Goal: Task Accomplishment & Management: Complete application form

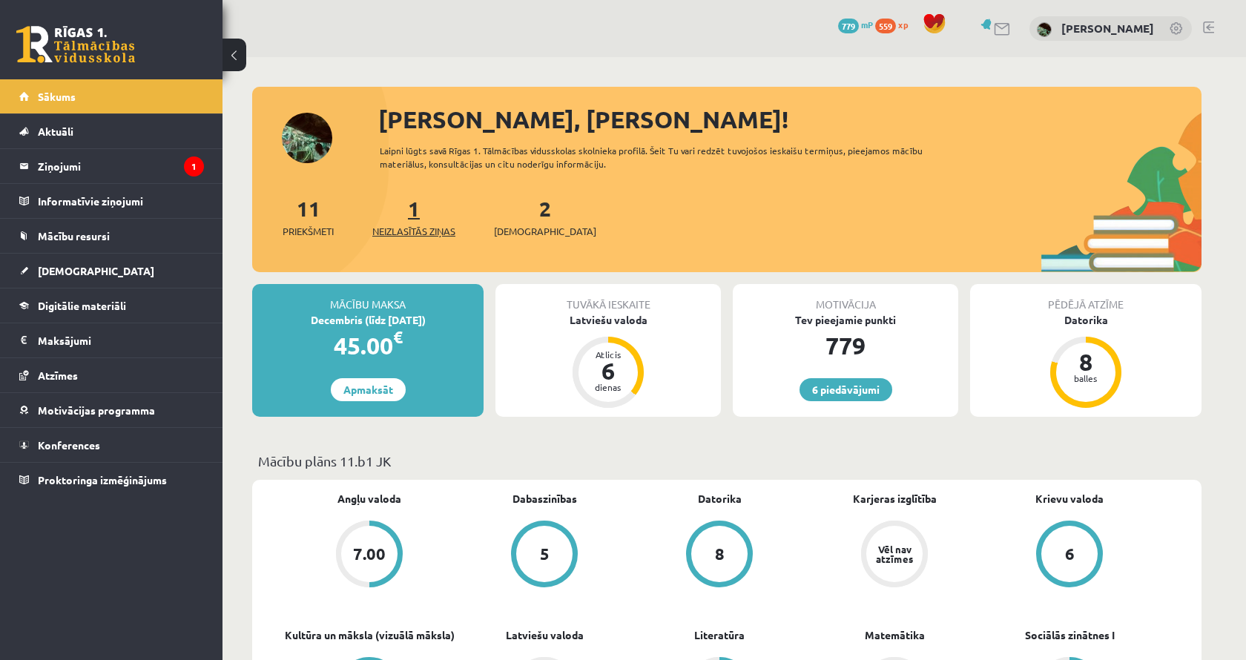
click at [418, 212] on link "1 Neizlasītās ziņas" at bounding box center [413, 217] width 83 height 44
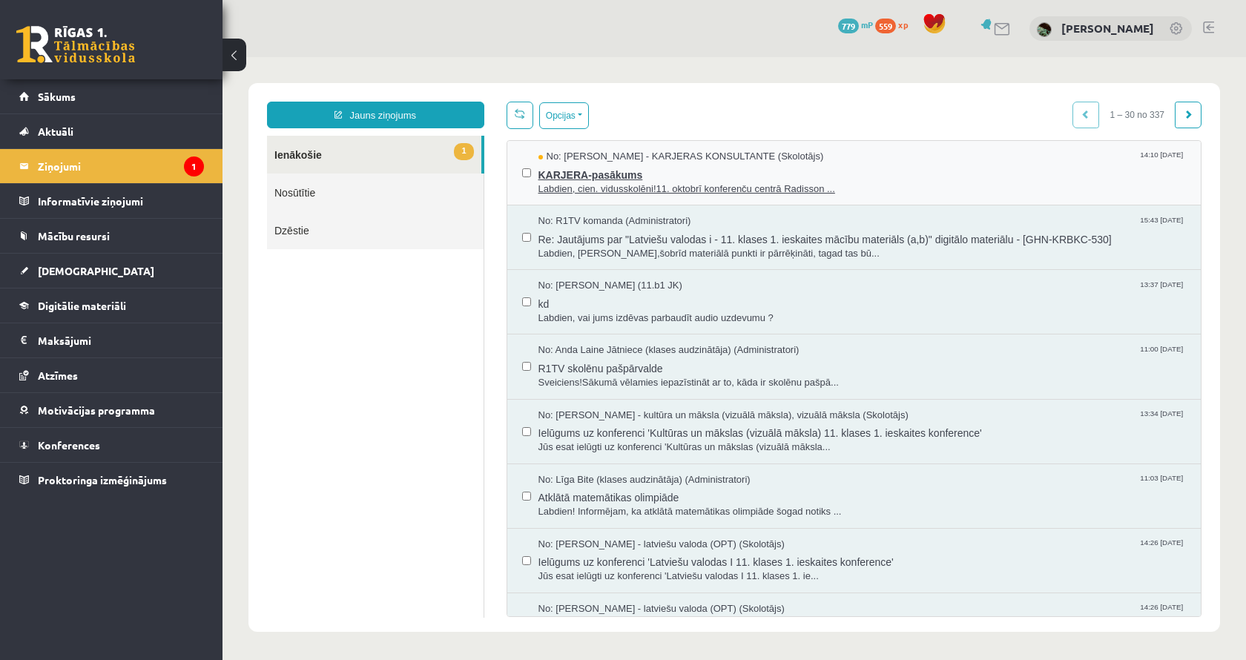
click at [619, 165] on span "KARJERA-pasākums" at bounding box center [862, 173] width 648 height 19
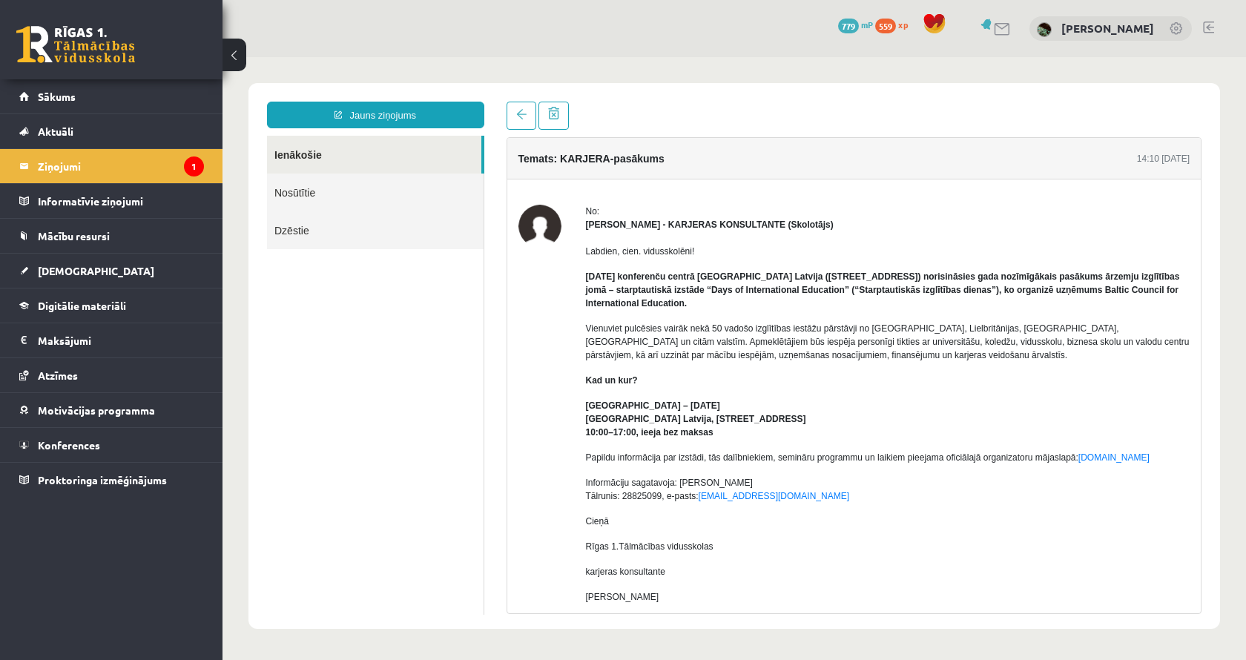
click at [633, 221] on strong "Karīna Saveļjeva - KARJERAS KONSULTANTE (Skolotājs)" at bounding box center [710, 225] width 248 height 10
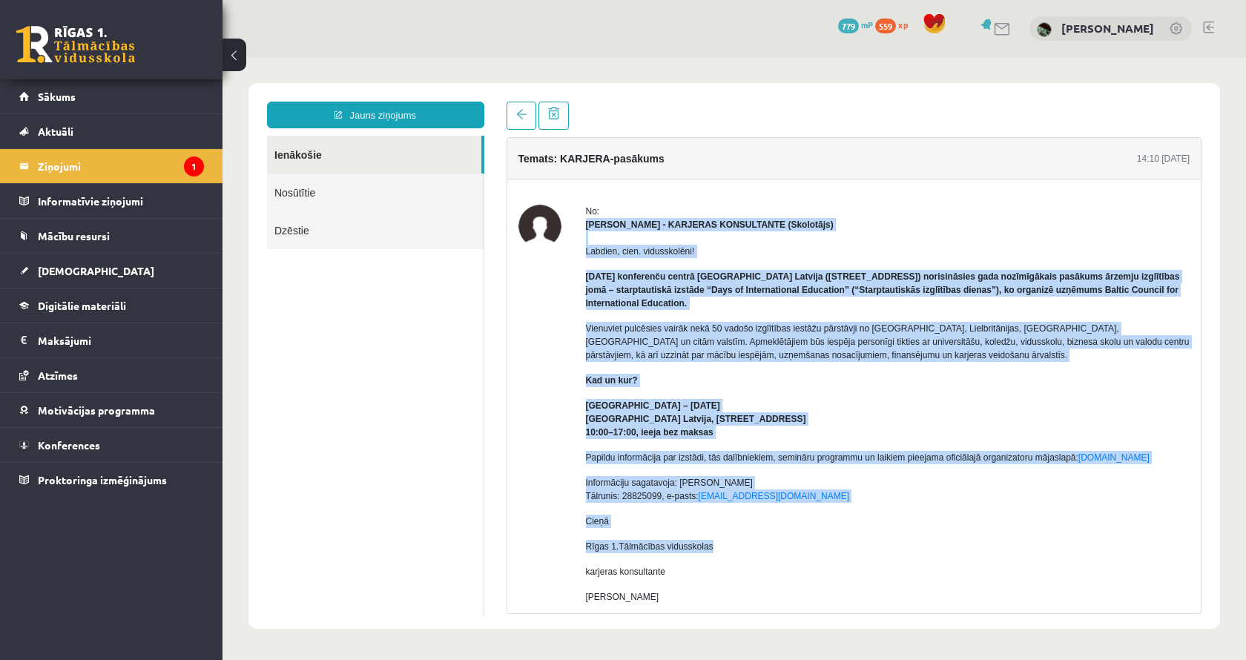
drag, startPoint x: 631, startPoint y: 263, endPoint x: 778, endPoint y: 560, distance: 331.6
click at [778, 560] on div "No: Karīna Saveļjeva - KARJERAS KONSULTANTE (Skolotājs) Labdien, cien. vidussko…" at bounding box center [888, 436] width 604 height 462
click at [777, 553] on p "Rīgas 1.Tālmācības vidusskolas" at bounding box center [888, 546] width 604 height 13
drag, startPoint x: 777, startPoint y: 560, endPoint x: 587, endPoint y: 225, distance: 384.6
click at [587, 225] on div "No: Karīna Saveļjeva - KARJERAS KONSULTANTE (Skolotājs) Labdien, cien. vidussko…" at bounding box center [888, 436] width 604 height 462
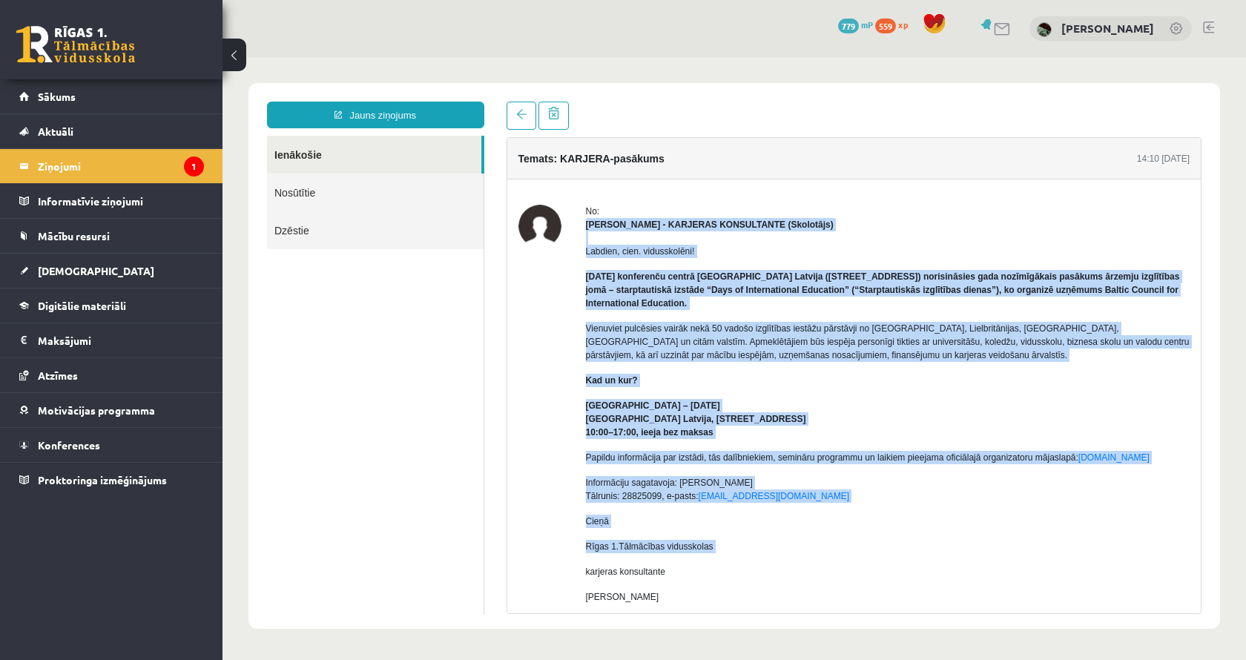
click at [587, 225] on strong "Karīna Saveļjeva - KARJERAS KONSULTANTE (Skolotājs)" at bounding box center [710, 225] width 248 height 10
drag, startPoint x: 586, startPoint y: 213, endPoint x: 782, endPoint y: 601, distance: 435.1
click at [782, 601] on div "No: Karīna Saveļjeva - KARJERAS KONSULTANTE (Skolotājs) Labdien, cien. vidussko…" at bounding box center [888, 436] width 604 height 462
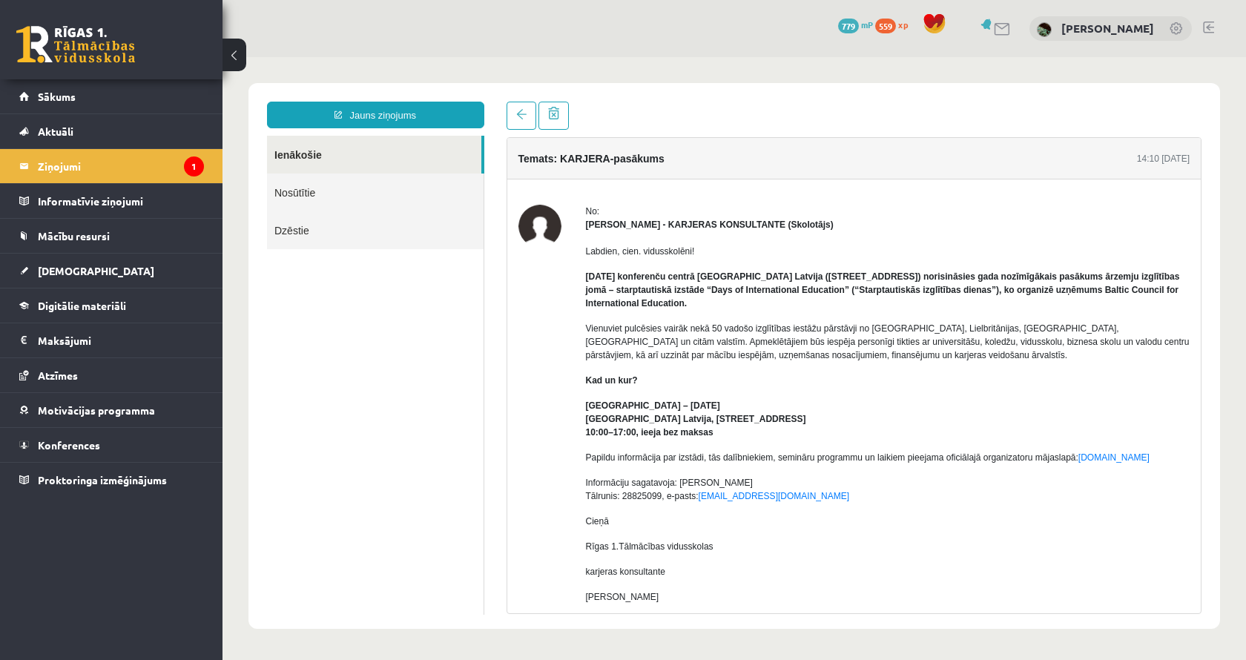
click at [782, 601] on div "Labdien, cien. vidusskolēni! 11. oktobrī konferenču centrā Radisson Blu Hotel L…" at bounding box center [888, 429] width 604 height 397
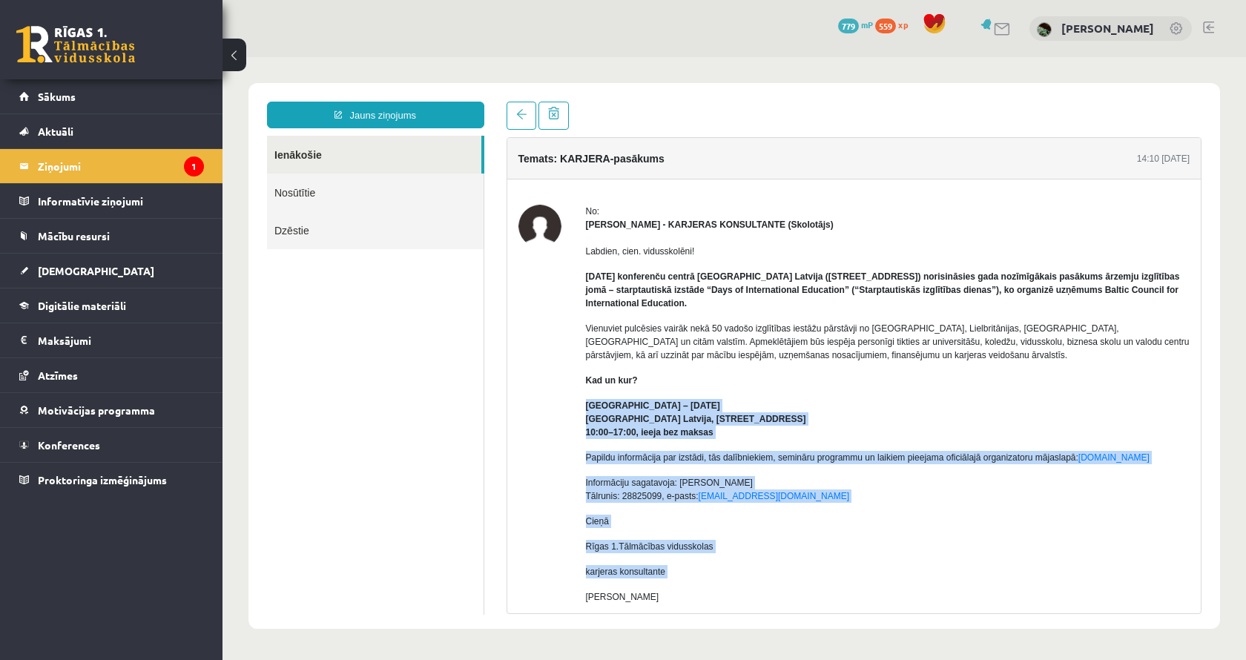
drag, startPoint x: 782, startPoint y: 601, endPoint x: 601, endPoint y: 398, distance: 271.6
click at [601, 398] on div "Labdien, cien. vidusskolēni! 11. oktobrī konferenču centrā Radisson Blu Hotel L…" at bounding box center [888, 429] width 604 height 397
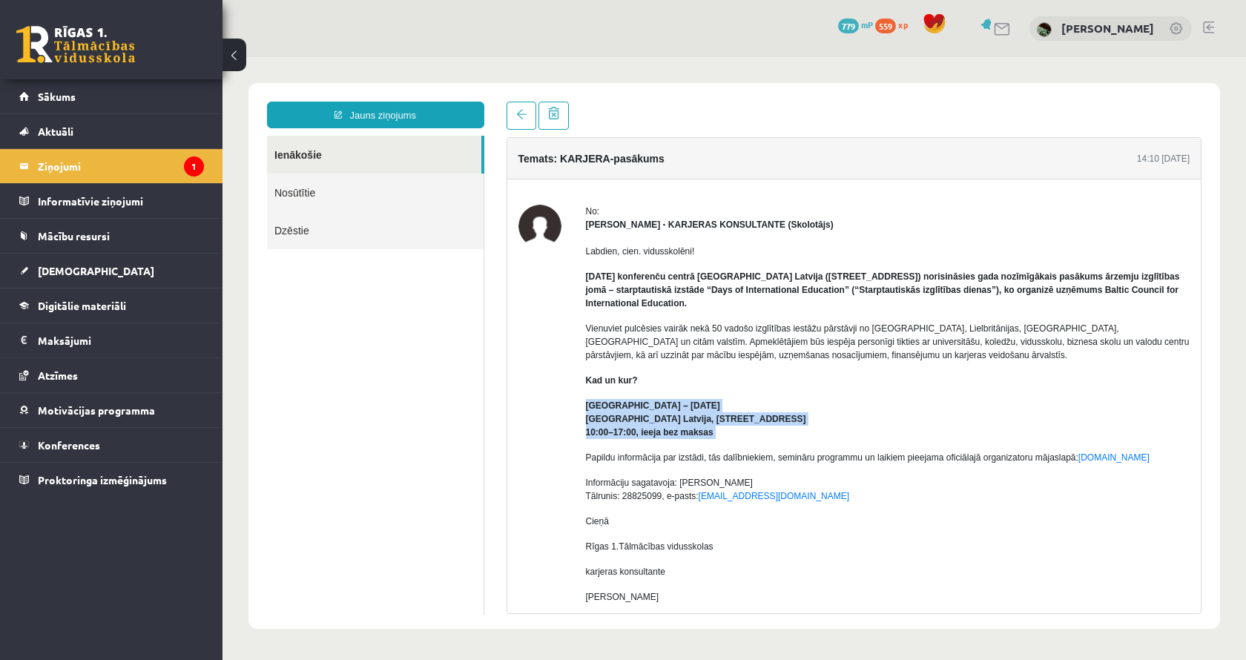
drag, startPoint x: 584, startPoint y: 397, endPoint x: 736, endPoint y: 440, distance: 158.0
click at [736, 440] on div "No: Karīna Saveļjeva - KARJERAS KONSULTANTE (Skolotājs) Labdien, cien. vidussko…" at bounding box center [854, 436] width 672 height 462
click at [736, 440] on div "Labdien, cien. vidusskolēni! 11. oktobrī konferenču centrā Radisson Blu Hotel L…" at bounding box center [888, 429] width 604 height 397
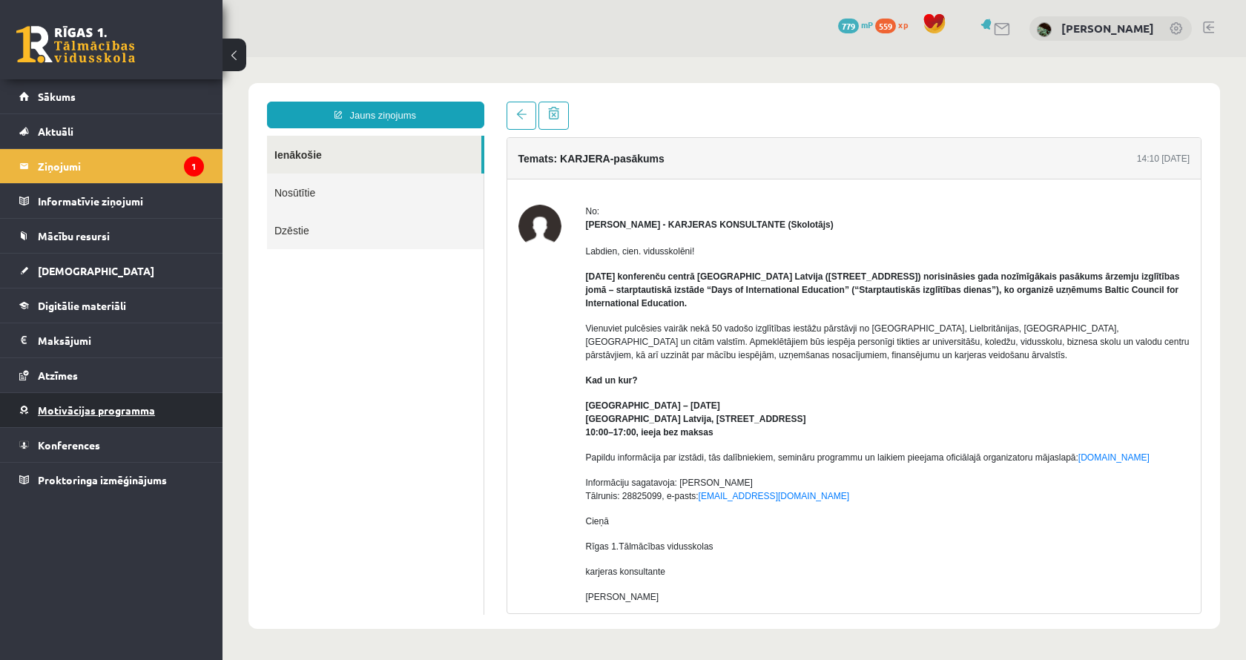
click at [113, 401] on link "Motivācijas programma" at bounding box center [111, 410] width 185 height 34
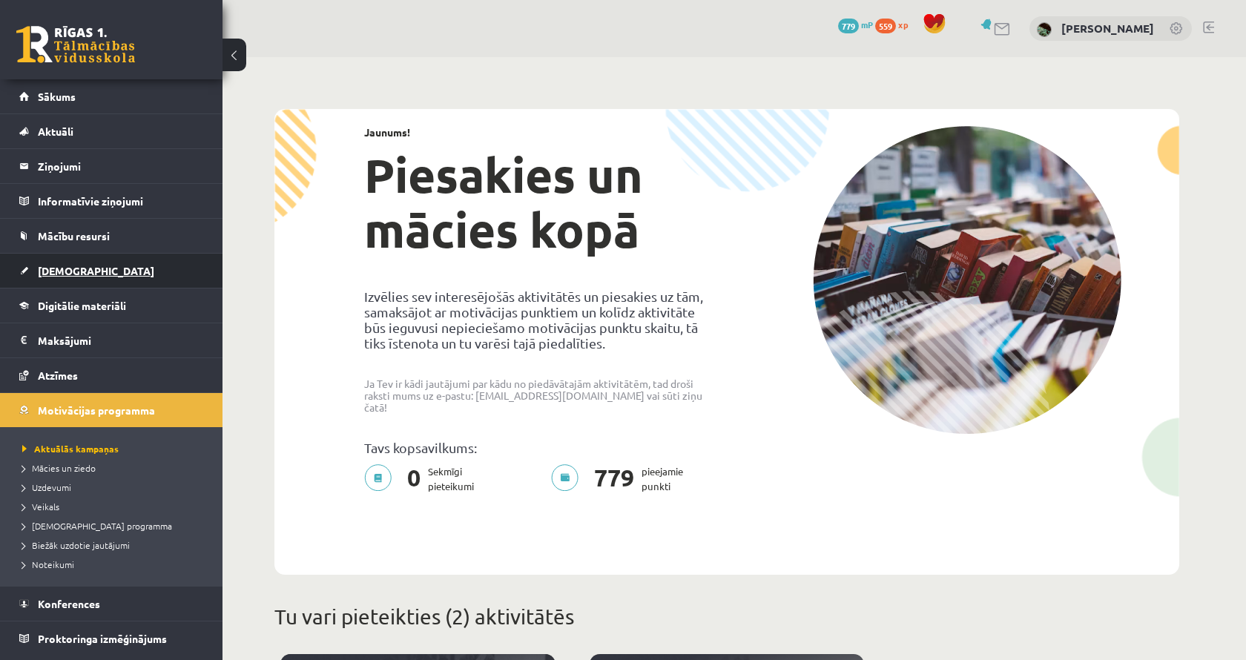
click at [91, 256] on link "[DEMOGRAPHIC_DATA]" at bounding box center [111, 271] width 185 height 34
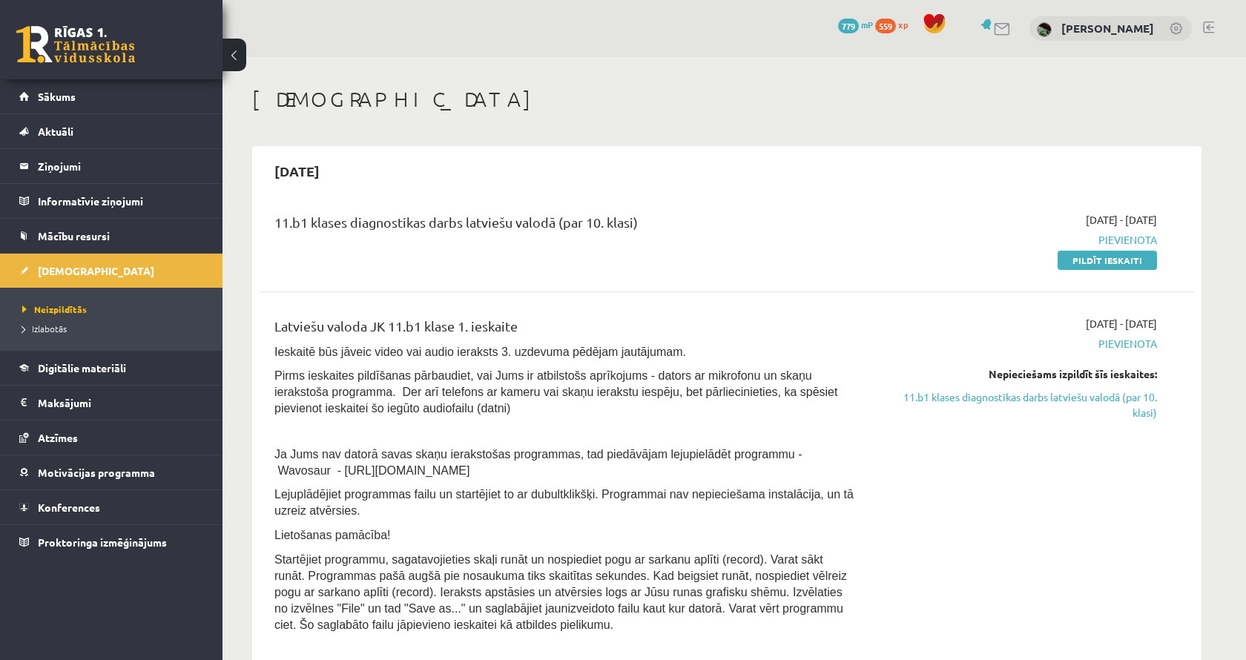
click at [1119, 268] on div "11.b1 klases diagnostikas darbs latviešu valodā (par 10. klasi) 2025-10-01 - 20…" at bounding box center [727, 239] width 934 height 85
click at [1118, 267] on link "Pildīt ieskaiti" at bounding box center [1106, 260] width 99 height 19
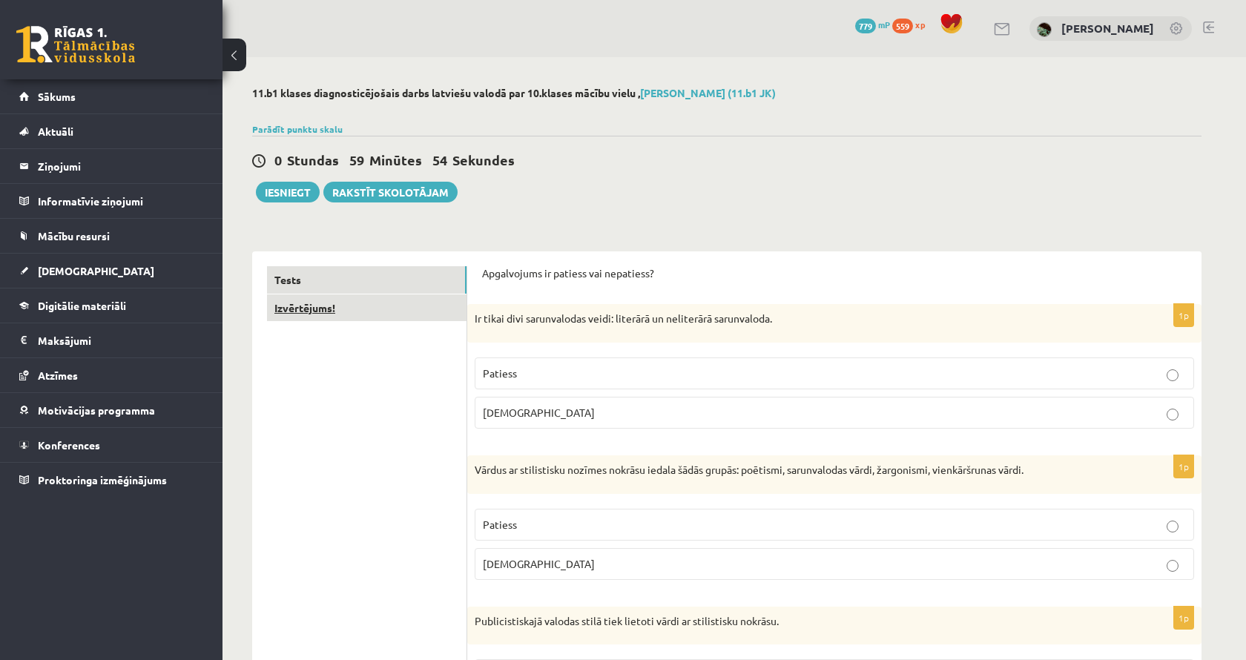
click at [415, 300] on link "Izvērtējums!" at bounding box center [366, 307] width 199 height 27
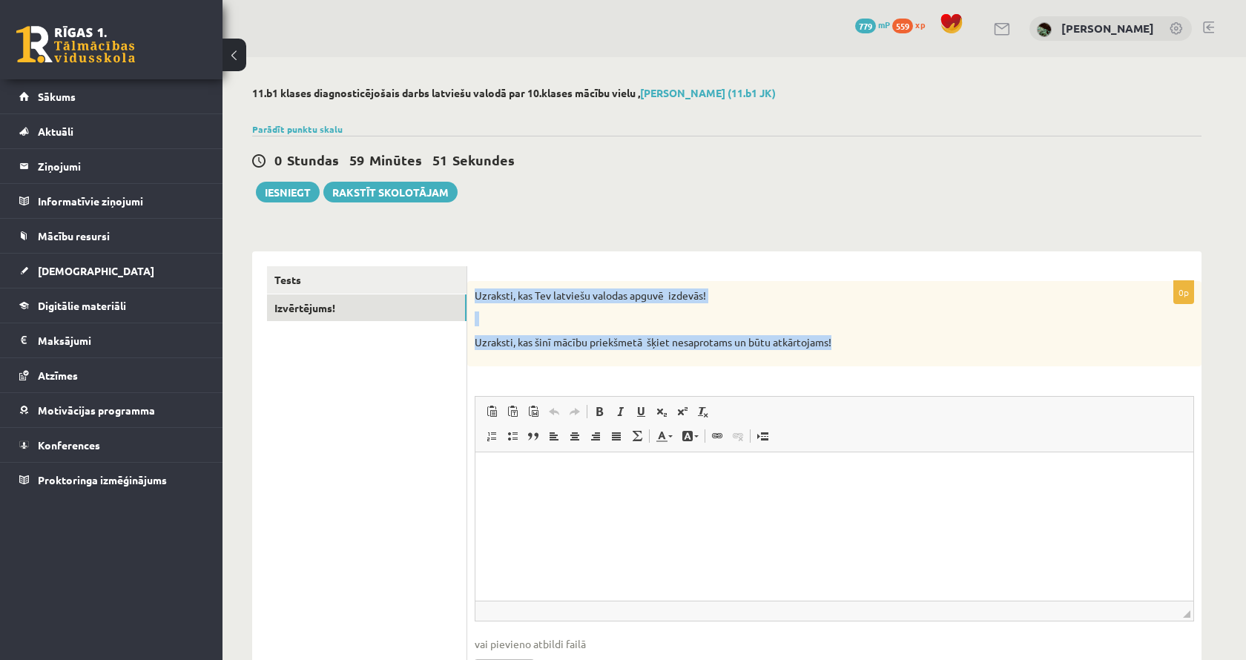
drag, startPoint x: 722, startPoint y: 350, endPoint x: 500, endPoint y: 283, distance: 231.6
click at [500, 283] on div "Uzraksti, kas Tev latviešu valodas apguvē izdevās! Uzraksti, kas šinī mācību pr…" at bounding box center [834, 323] width 734 height 85
drag, startPoint x: 474, startPoint y: 293, endPoint x: 852, endPoint y: 352, distance: 382.8
click at [852, 352] on div "Uzraksti, kas Tev latviešu valodas apguvē izdevās! Uzraksti, kas šinī mācību pr…" at bounding box center [834, 323] width 734 height 85
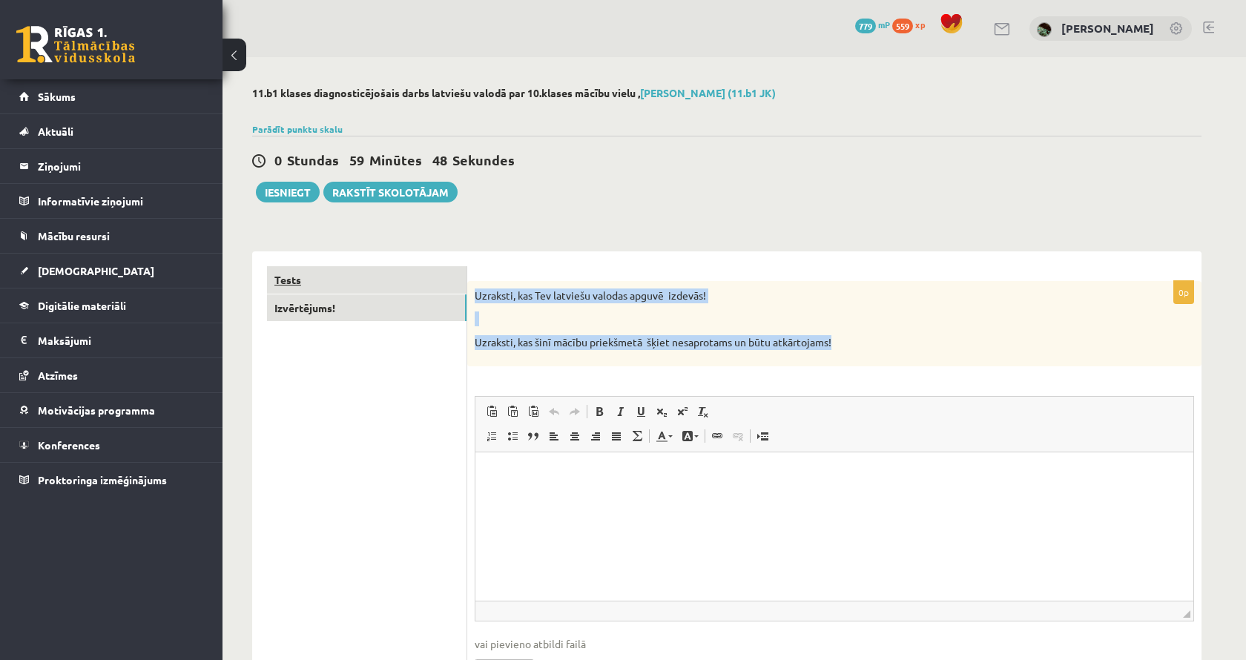
click at [359, 277] on link "Tests" at bounding box center [366, 279] width 199 height 27
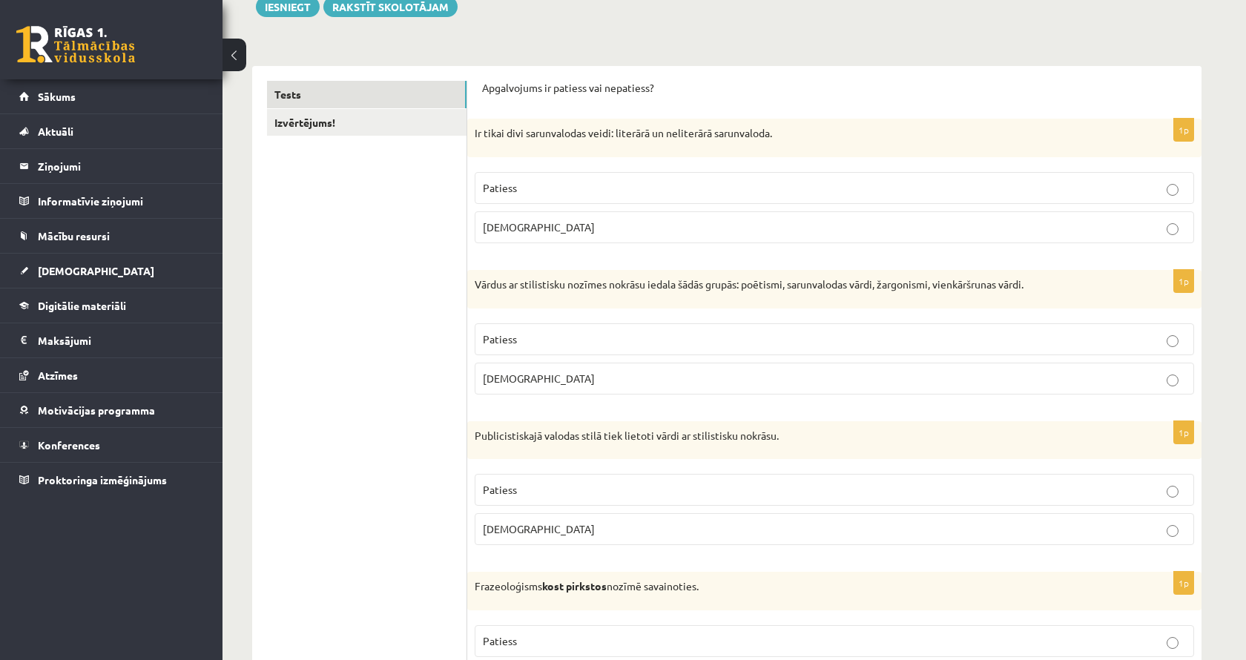
scroll to position [191, 0]
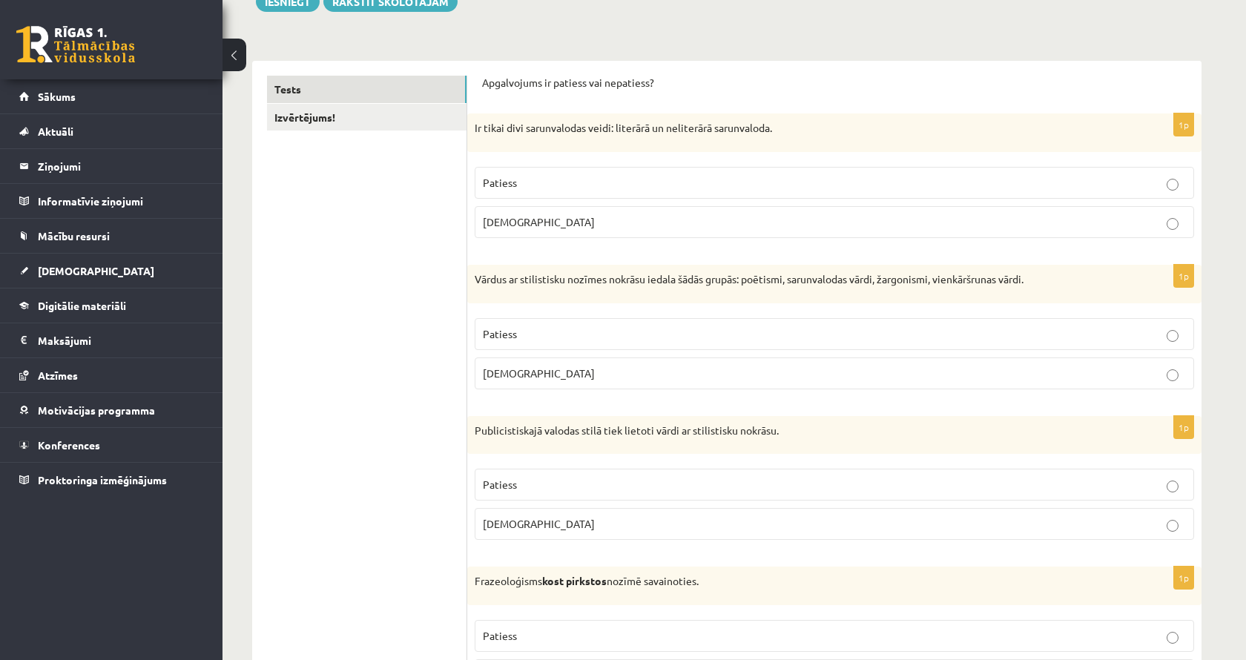
click at [519, 212] on label "[DEMOGRAPHIC_DATA]" at bounding box center [834, 222] width 719 height 32
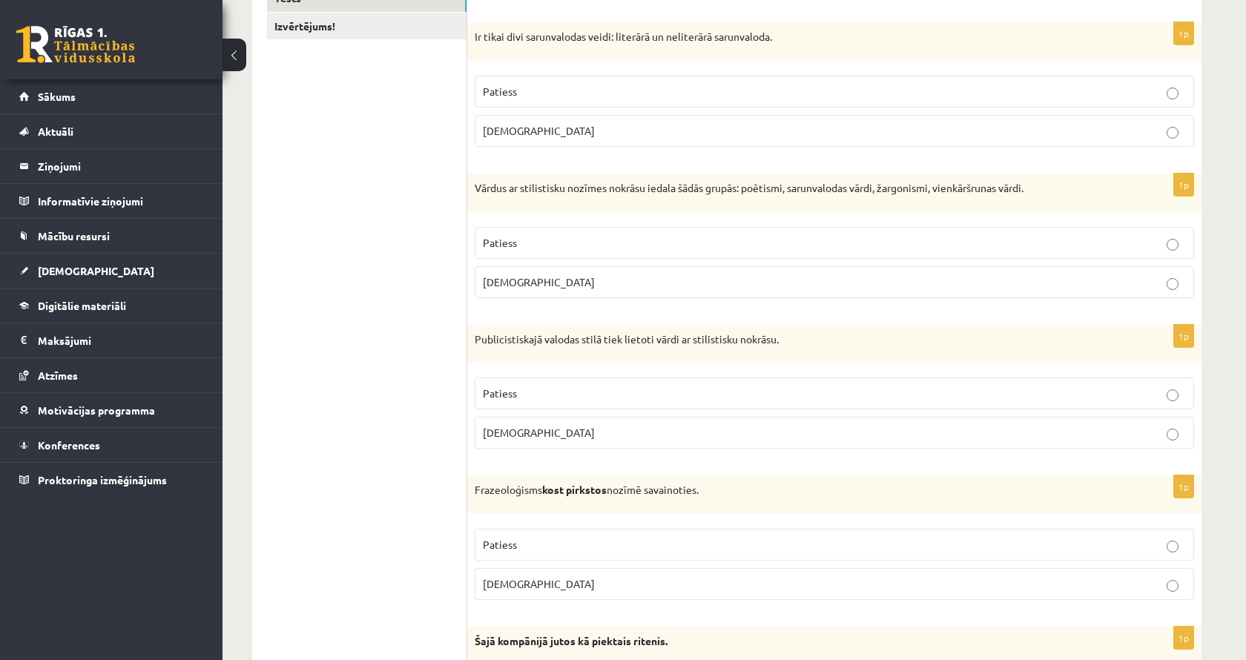
scroll to position [285, 0]
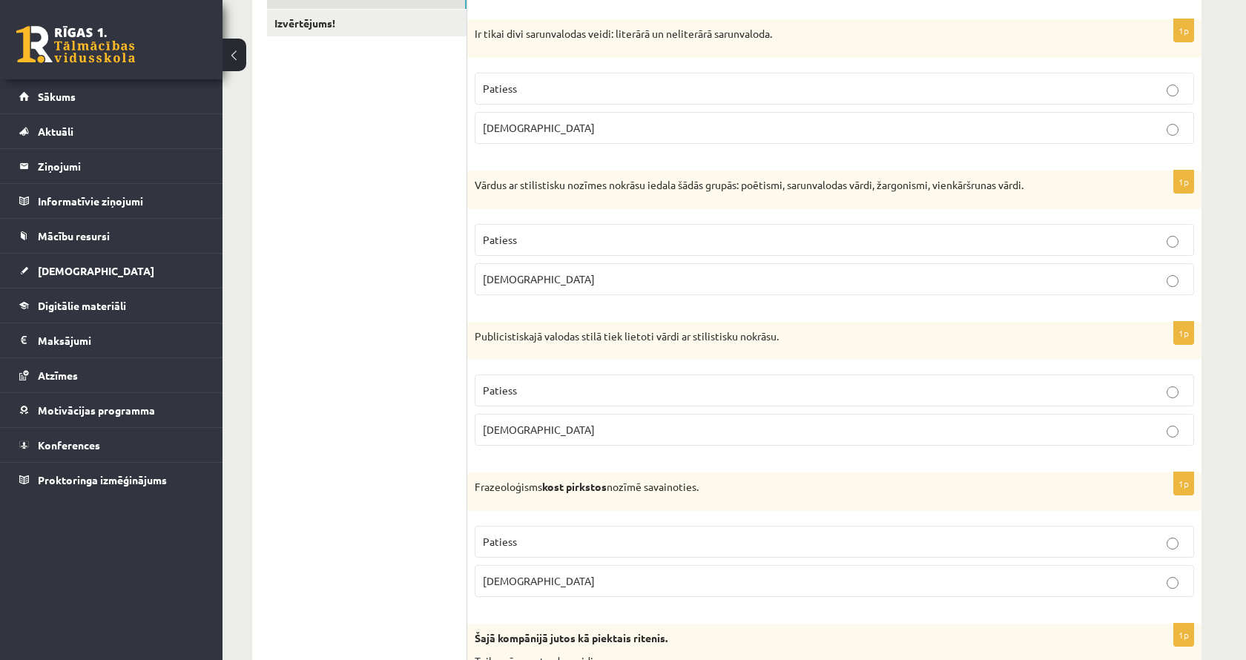
click at [747, 225] on label "Patiess" at bounding box center [834, 240] width 719 height 32
click at [590, 380] on label "Patiess" at bounding box center [834, 390] width 719 height 32
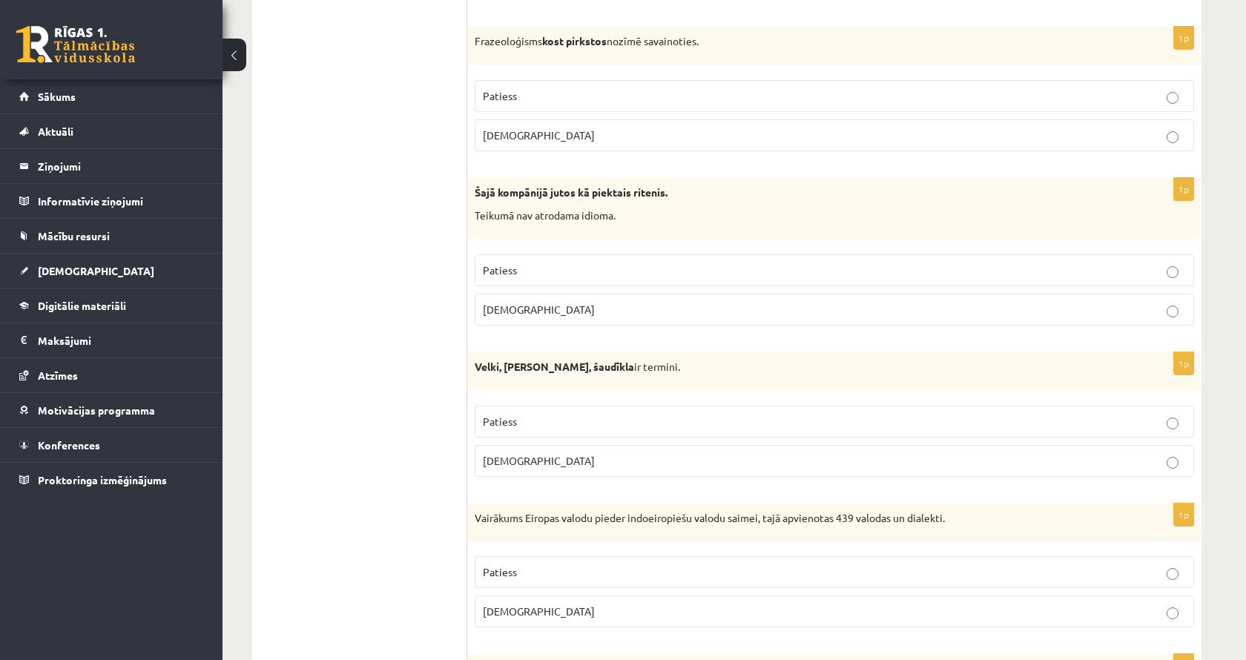
scroll to position [733, 0]
click at [524, 136] on p "[DEMOGRAPHIC_DATA]" at bounding box center [834, 133] width 703 height 16
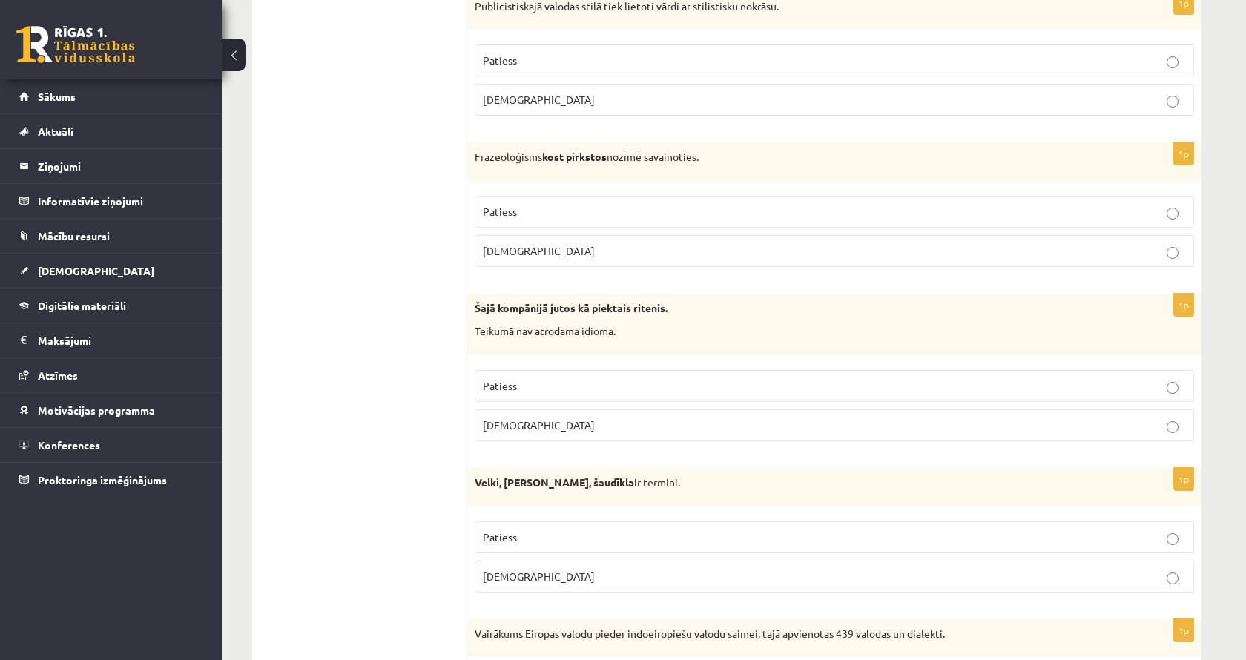
scroll to position [931, 0]
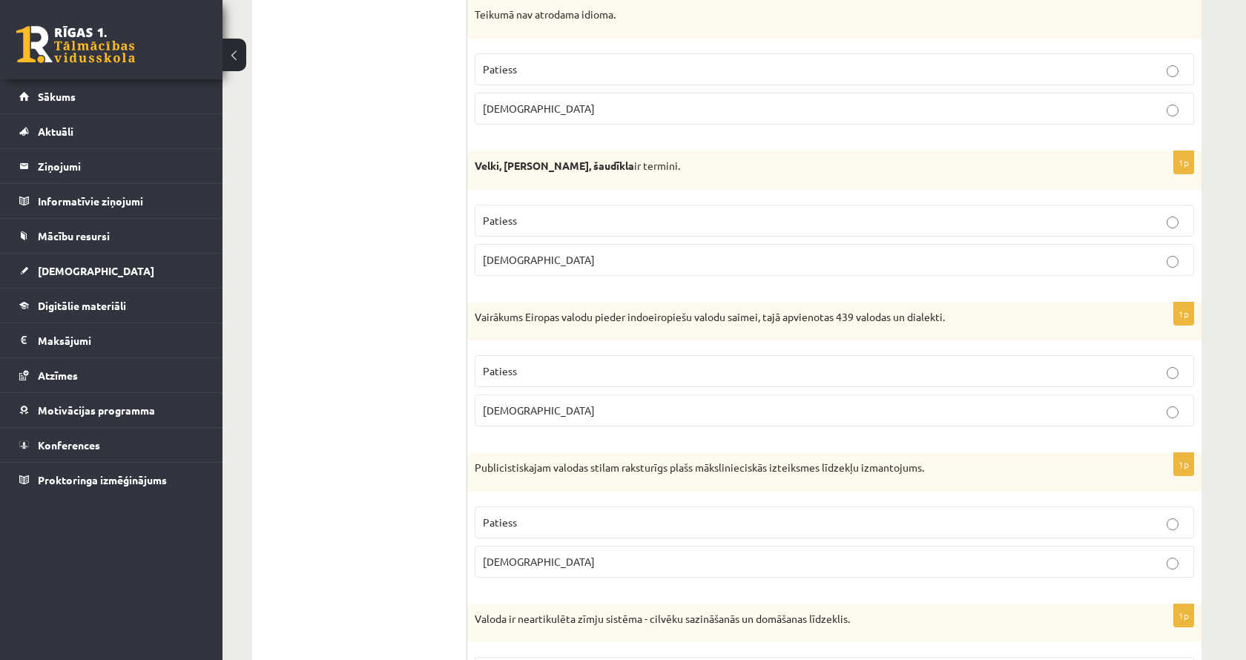
click at [522, 247] on label "[DEMOGRAPHIC_DATA]" at bounding box center [834, 260] width 719 height 32
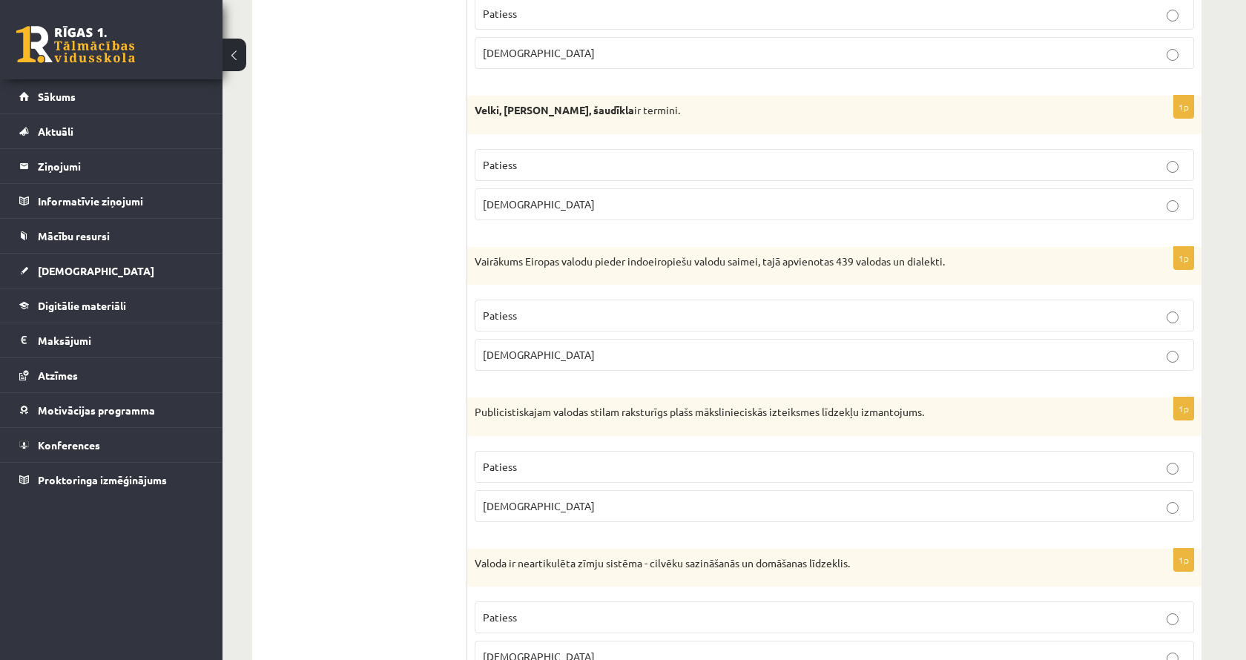
scroll to position [991, 0]
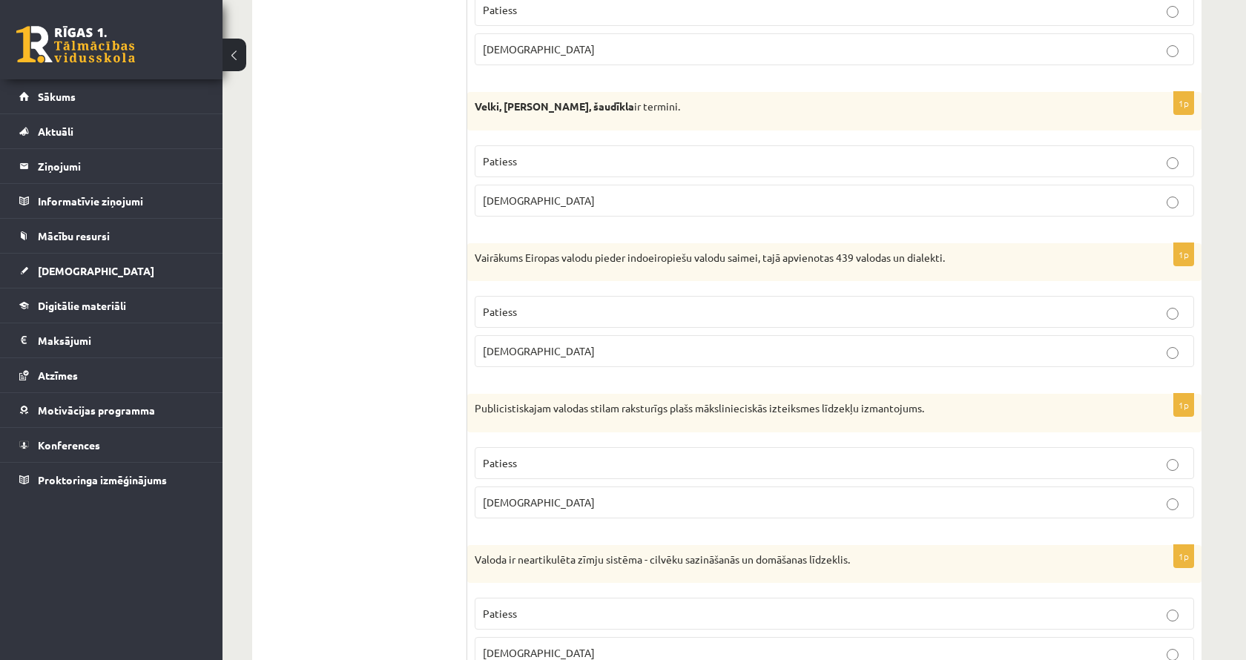
click at [728, 353] on p "[DEMOGRAPHIC_DATA]" at bounding box center [834, 351] width 703 height 16
click at [591, 455] on p "Patiess" at bounding box center [834, 463] width 703 height 16
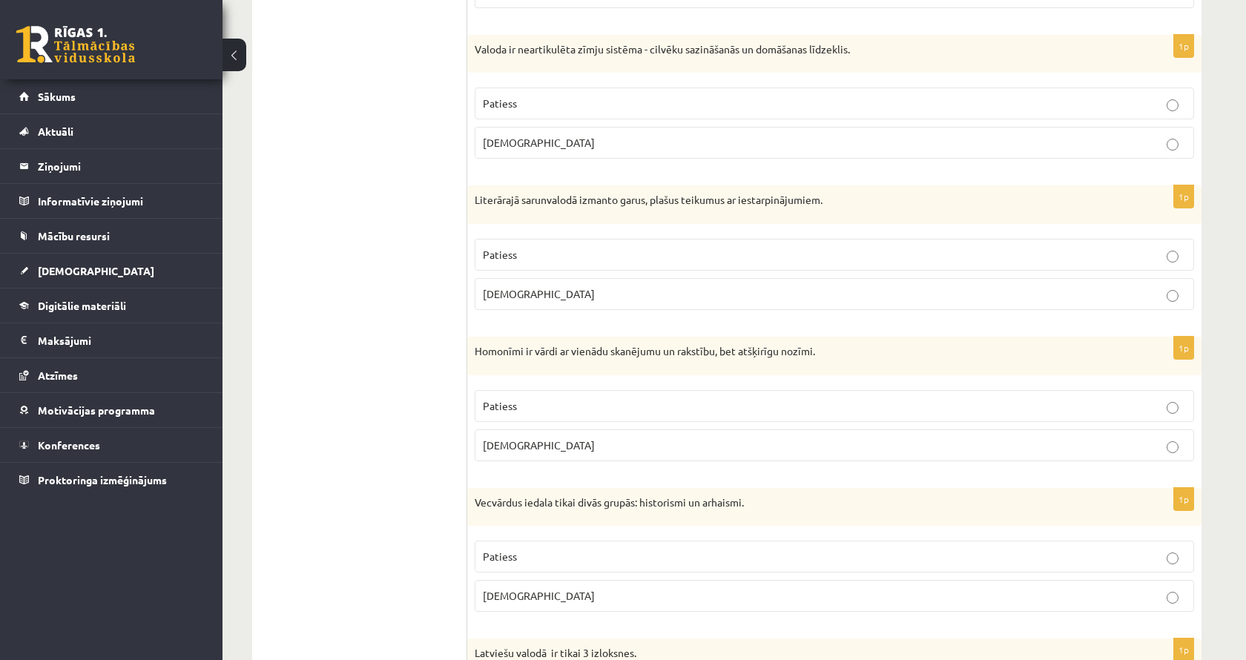
scroll to position [1506, 0]
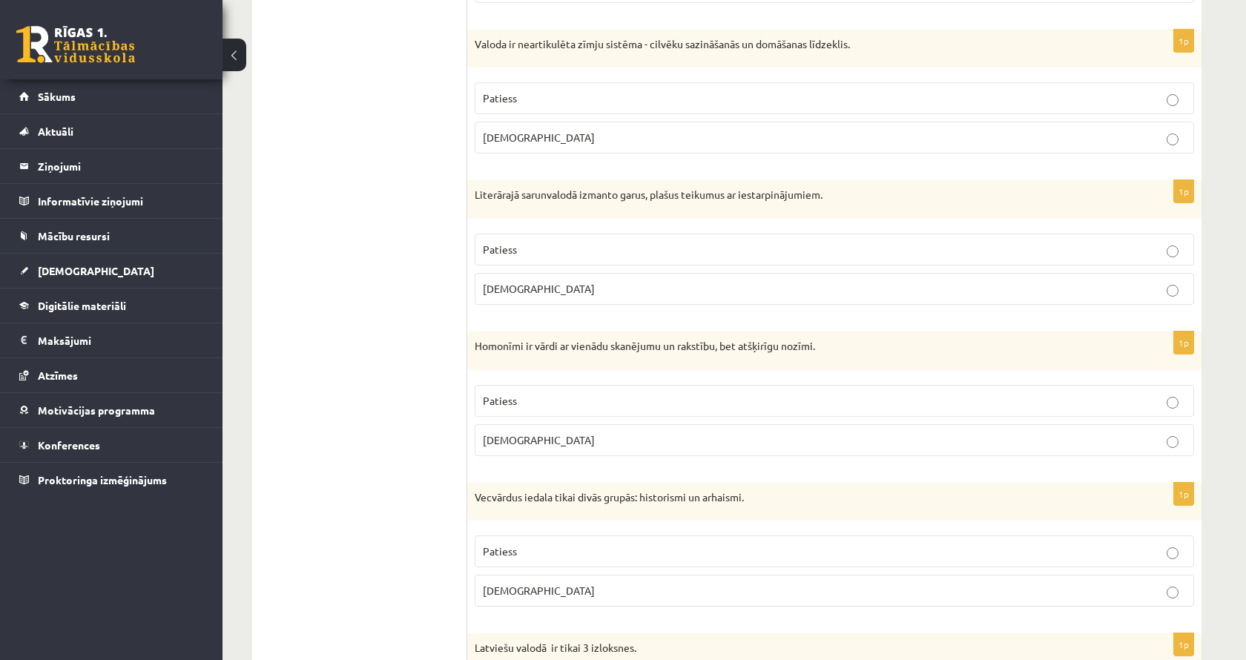
click at [566, 131] on p "[DEMOGRAPHIC_DATA]" at bounding box center [834, 138] width 703 height 16
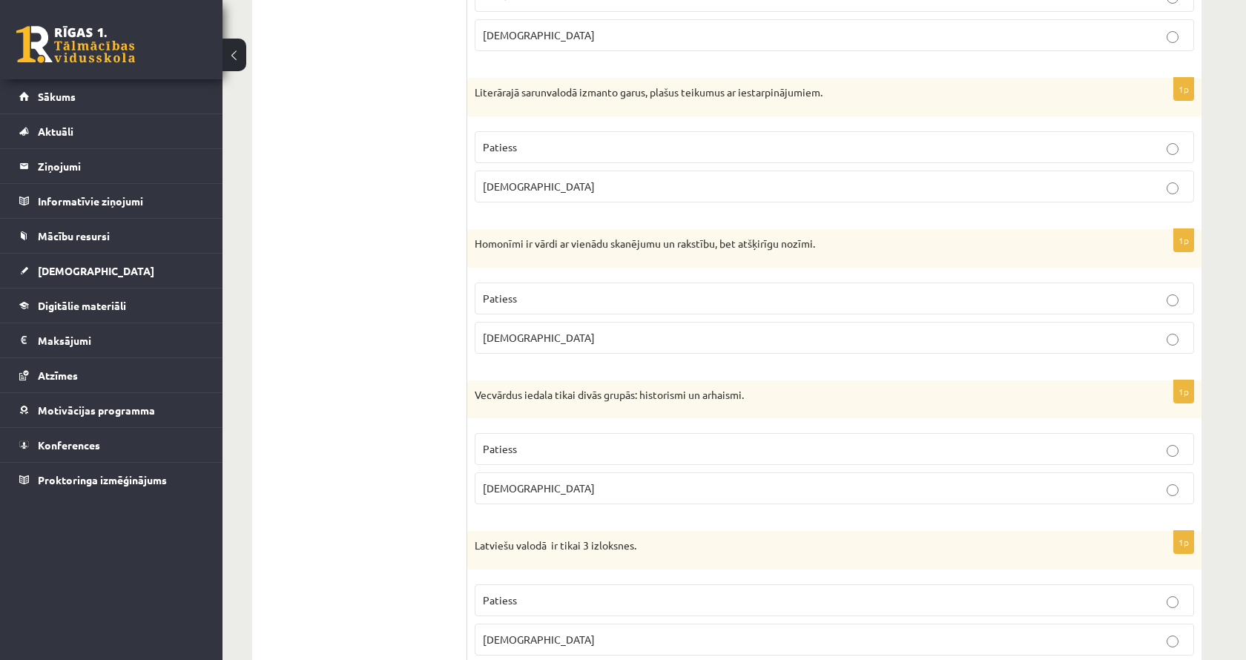
scroll to position [1608, 0]
click at [550, 189] on label "[DEMOGRAPHIC_DATA]" at bounding box center [834, 187] width 719 height 32
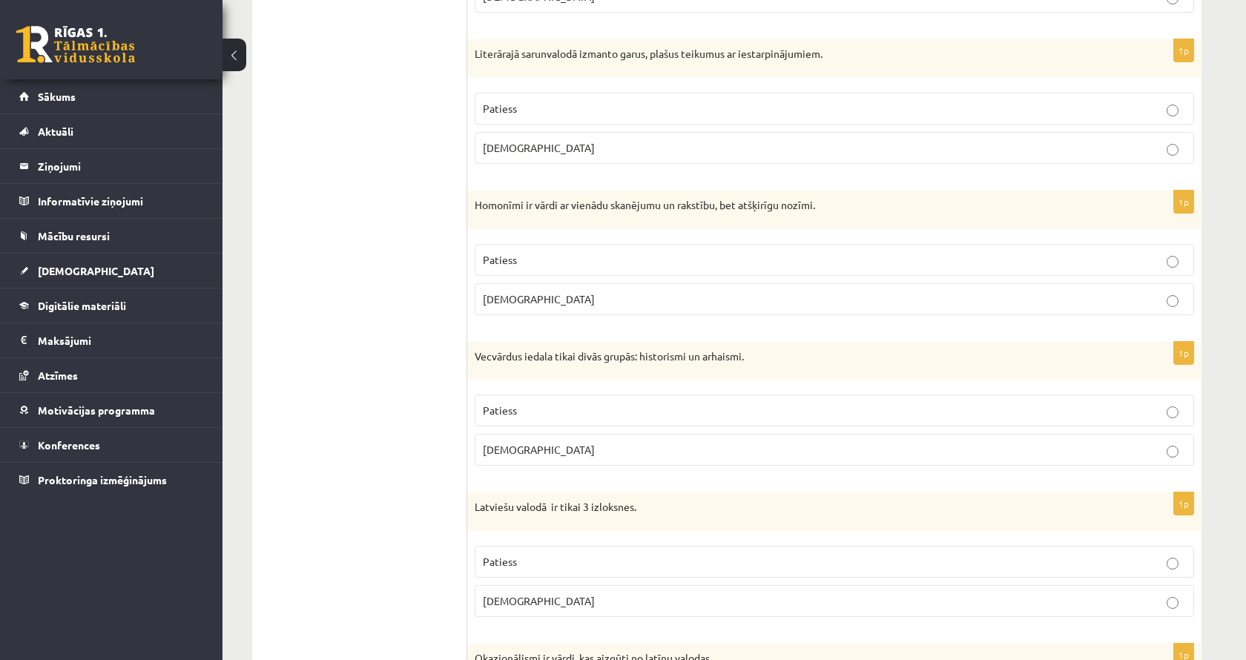
scroll to position [1648, 0]
click at [524, 251] on p "Patiess" at bounding box center [834, 259] width 703 height 16
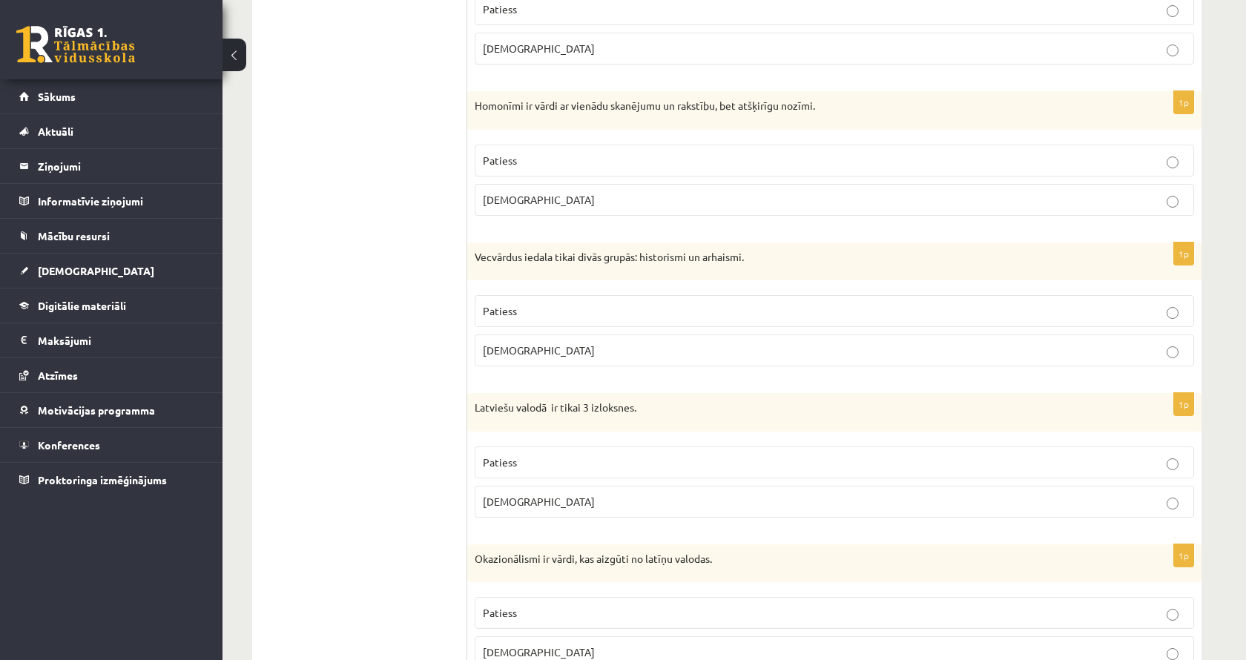
scroll to position [1755, 0]
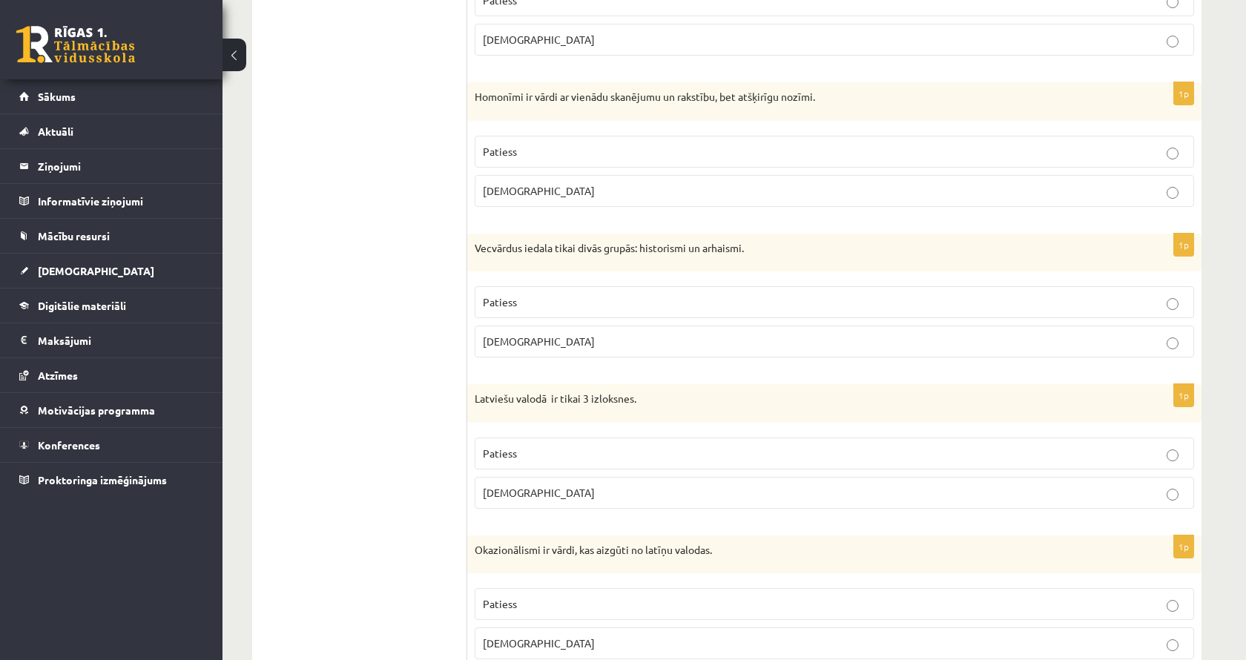
click at [648, 287] on label "Patiess" at bounding box center [834, 302] width 719 height 32
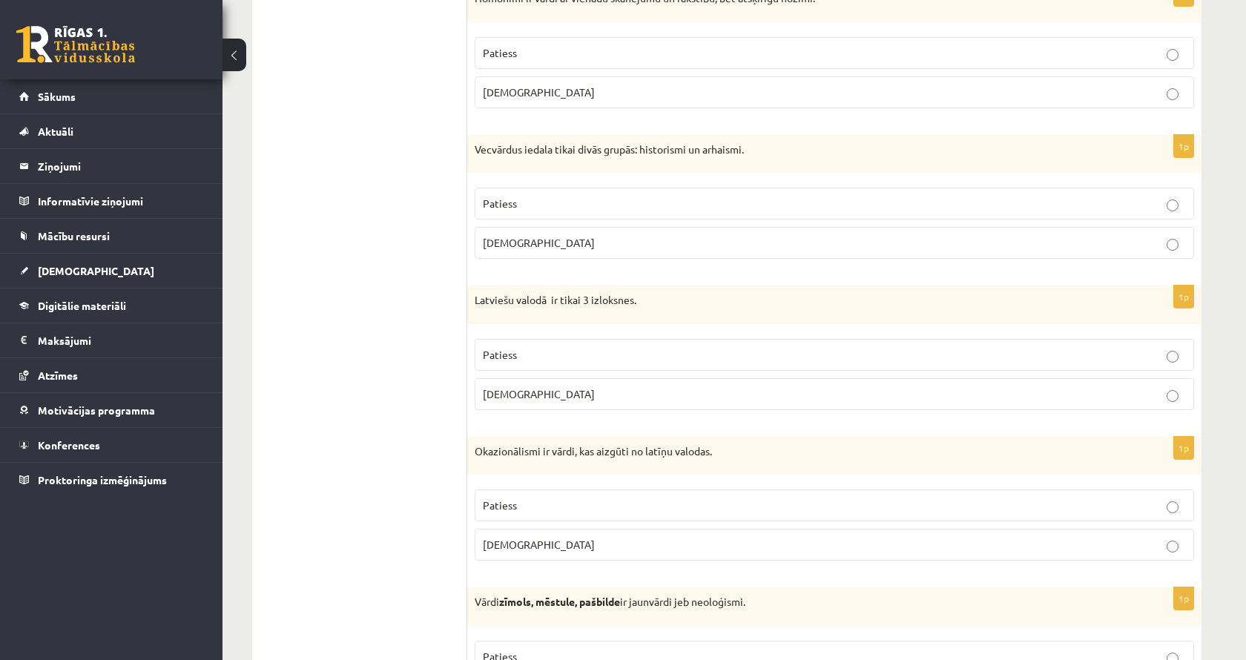
scroll to position [1855, 0]
click at [578, 386] on p "[DEMOGRAPHIC_DATA]" at bounding box center [834, 394] width 703 height 16
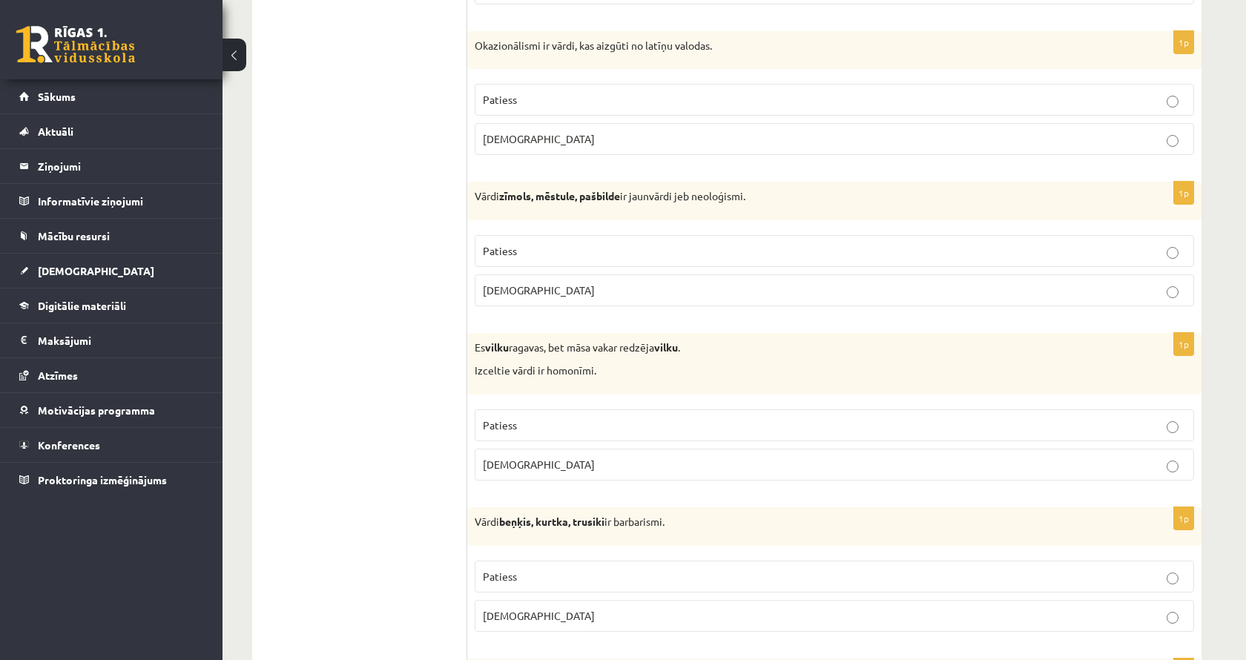
scroll to position [2265, 0]
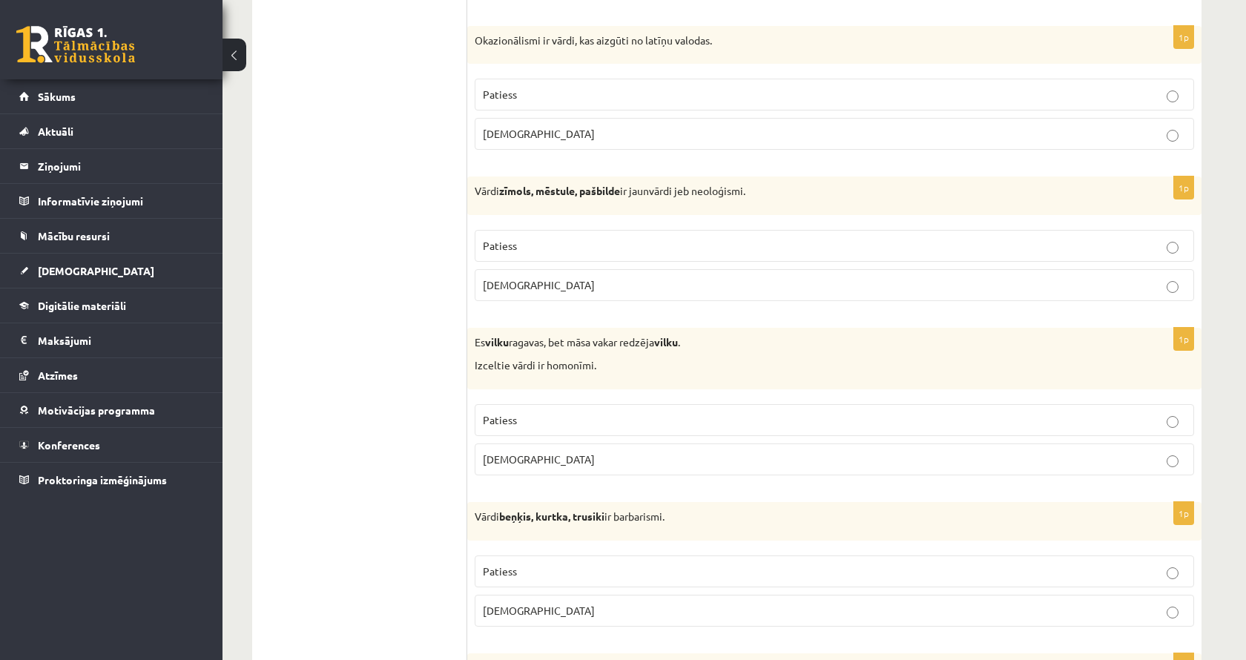
click at [563, 139] on label "[DEMOGRAPHIC_DATA]" at bounding box center [834, 134] width 719 height 32
click at [556, 245] on p "Patiess" at bounding box center [834, 246] width 703 height 16
click at [534, 414] on p "Patiess" at bounding box center [834, 420] width 703 height 16
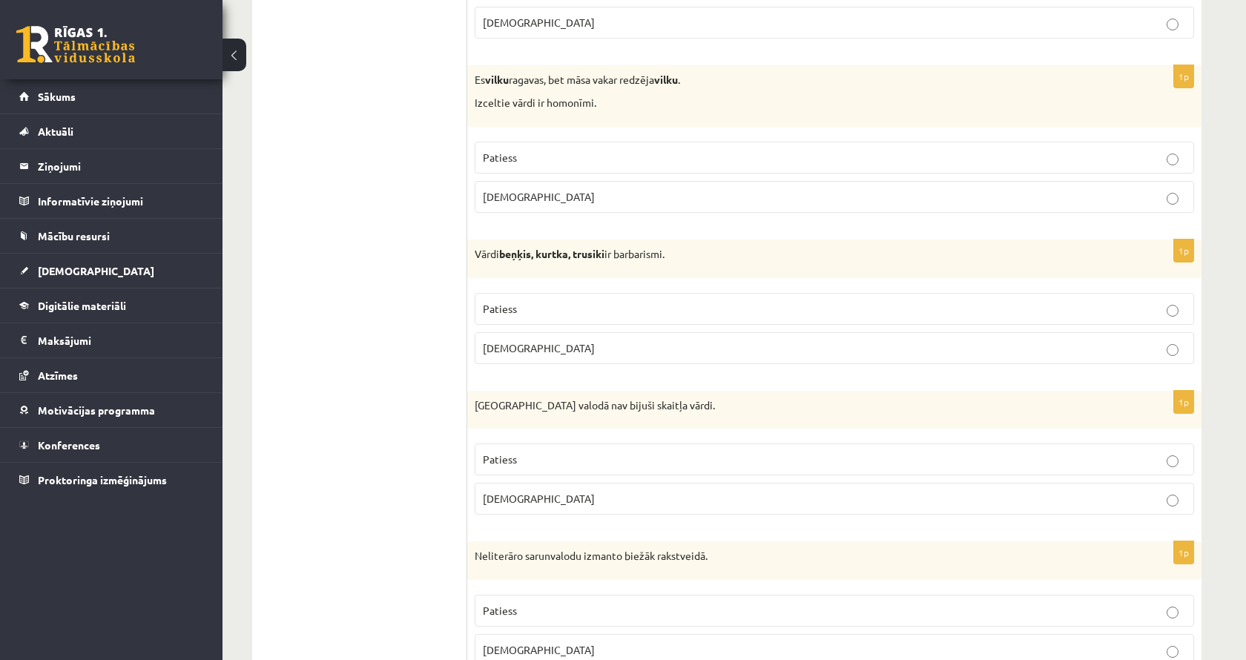
scroll to position [2552, 0]
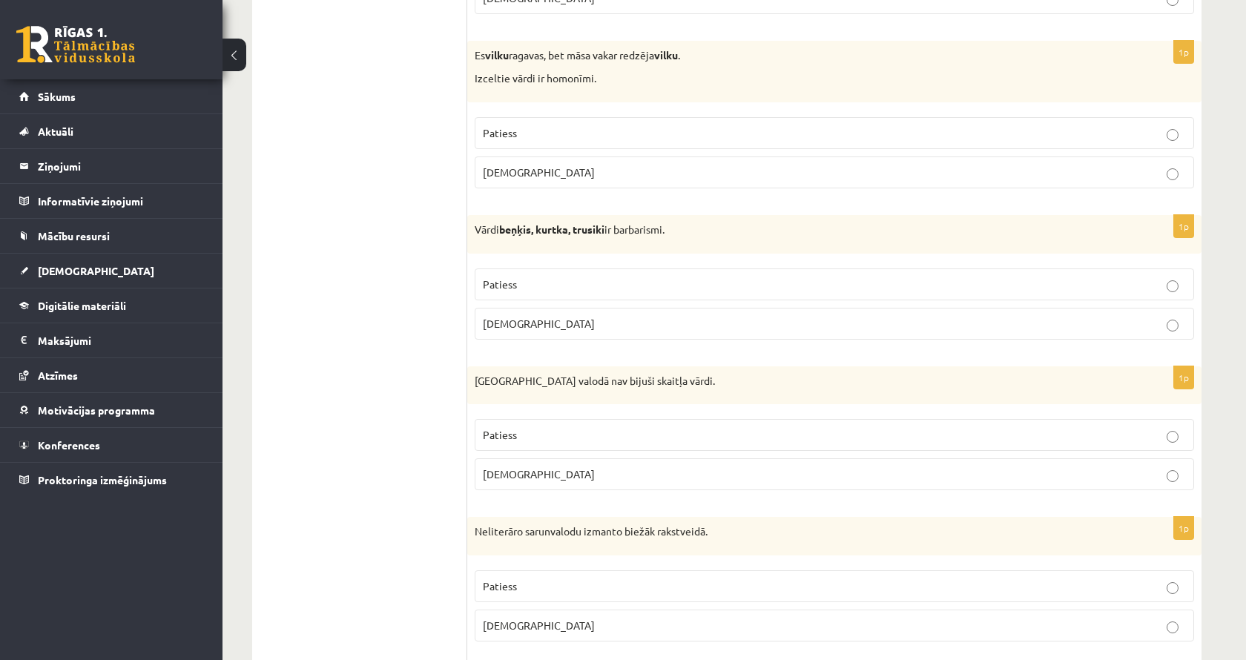
click at [527, 268] on label "Patiess" at bounding box center [834, 284] width 719 height 32
click at [527, 458] on label "[DEMOGRAPHIC_DATA]" at bounding box center [834, 474] width 719 height 32
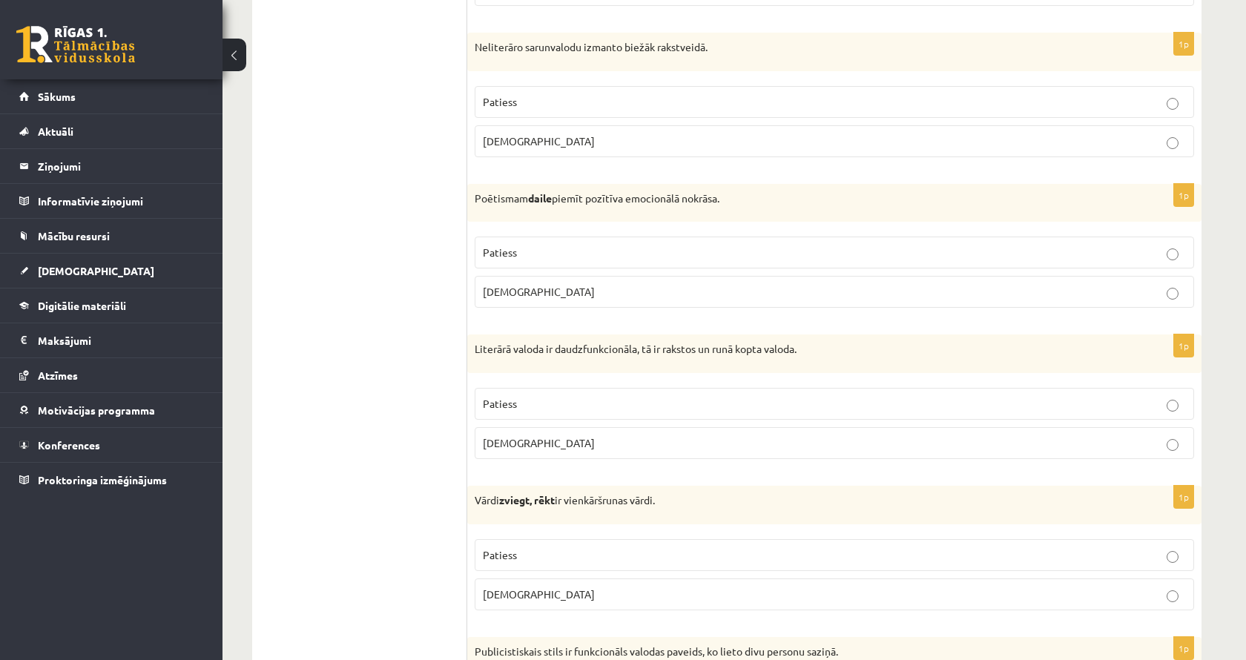
scroll to position [3038, 0]
click at [506, 400] on label "Patiess" at bounding box center [834, 402] width 719 height 32
click at [531, 131] on p "[DEMOGRAPHIC_DATA]" at bounding box center [834, 139] width 703 height 16
click at [521, 234] on label "Patiess" at bounding box center [834, 250] width 719 height 32
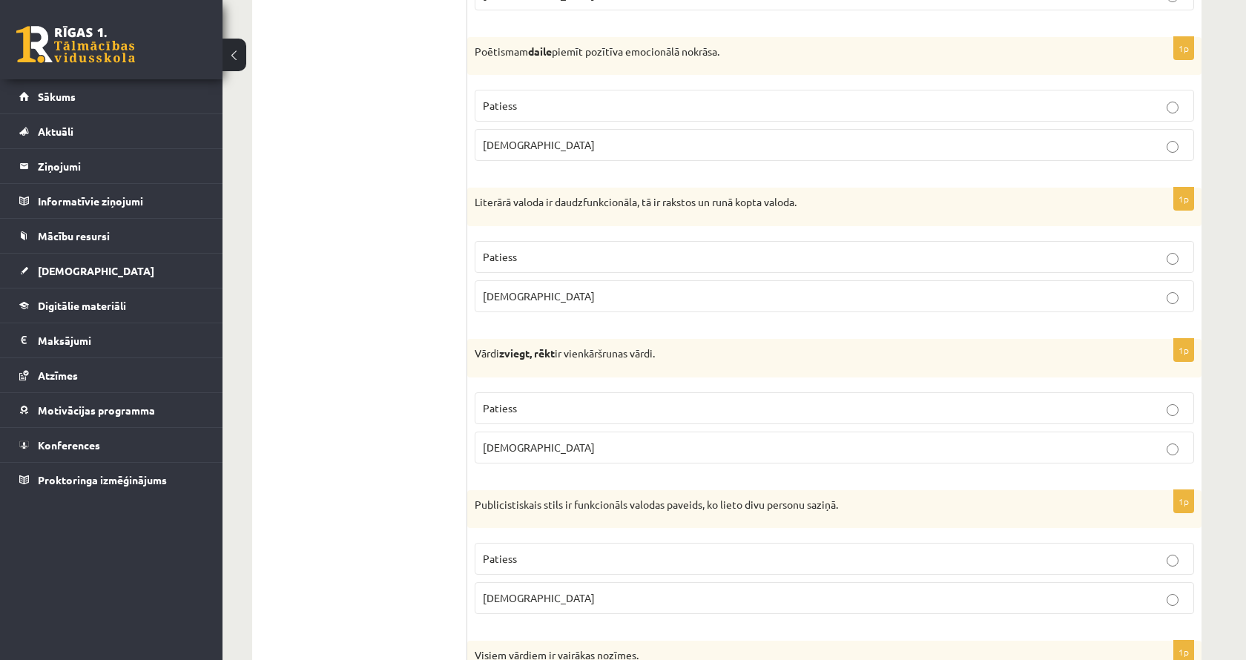
scroll to position [3183, 0]
click at [547, 411] on label "Patiess" at bounding box center [834, 408] width 719 height 32
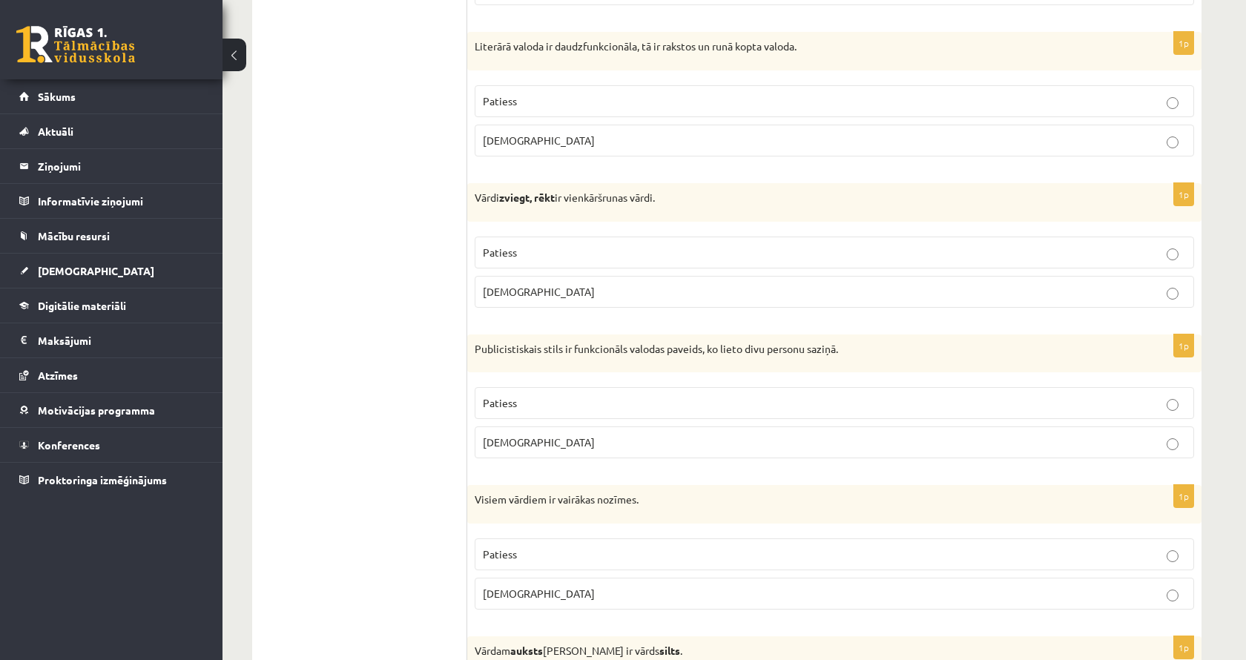
scroll to position [3341, 0]
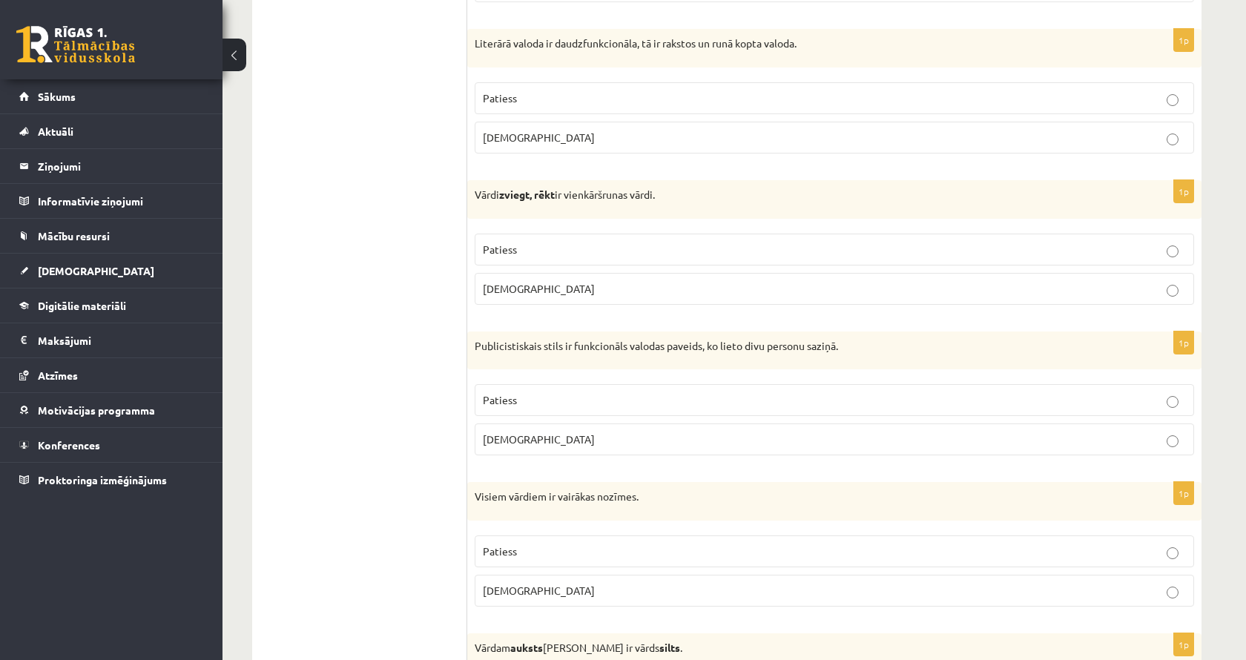
click at [539, 432] on p "[DEMOGRAPHIC_DATA]" at bounding box center [834, 440] width 703 height 16
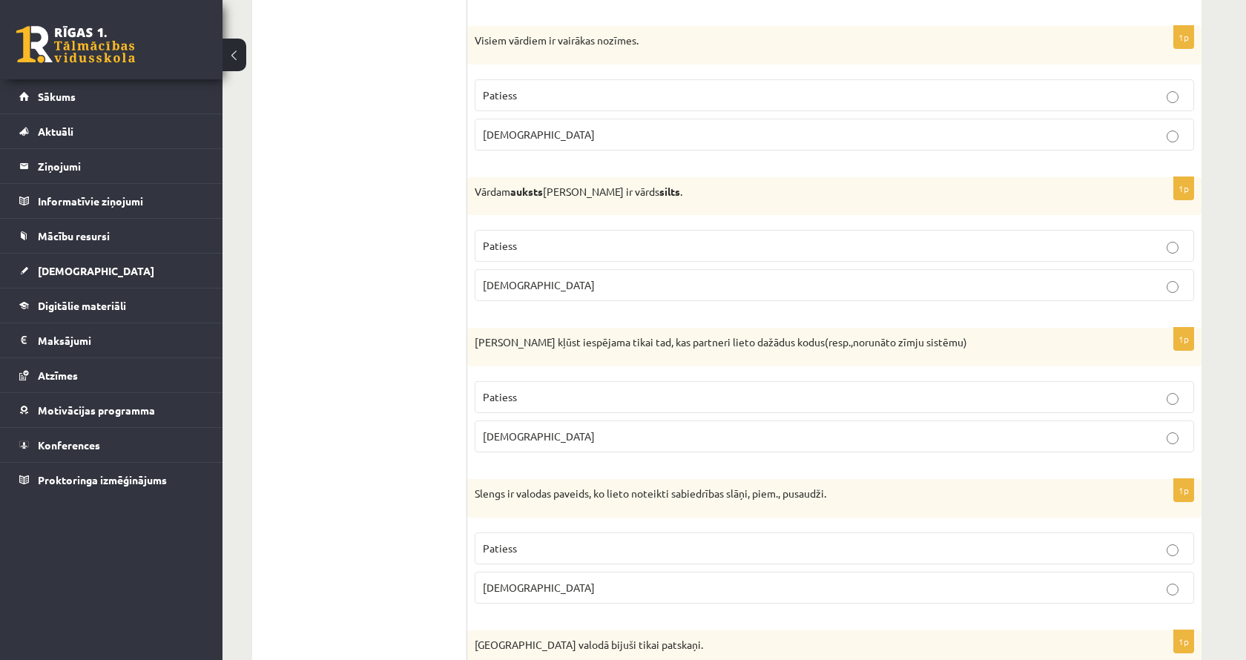
click at [579, 238] on p "Patiess" at bounding box center [834, 246] width 703 height 16
click at [526, 127] on p "[DEMOGRAPHIC_DATA]" at bounding box center [834, 135] width 703 height 16
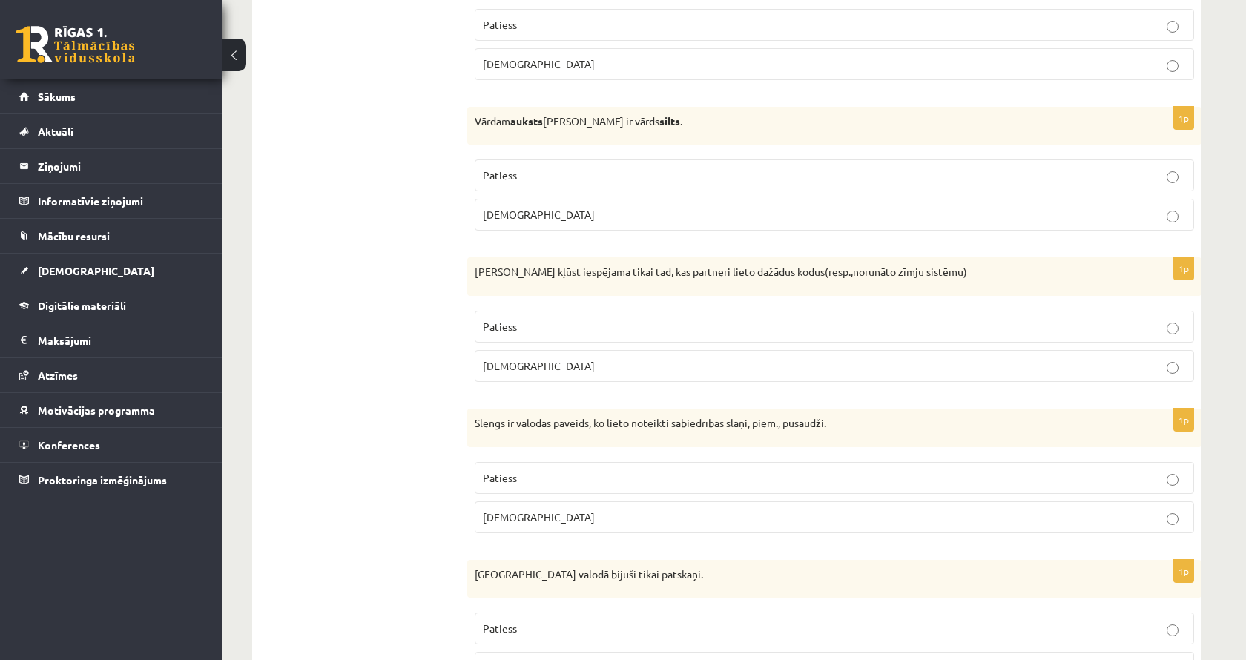
scroll to position [3884, 0]
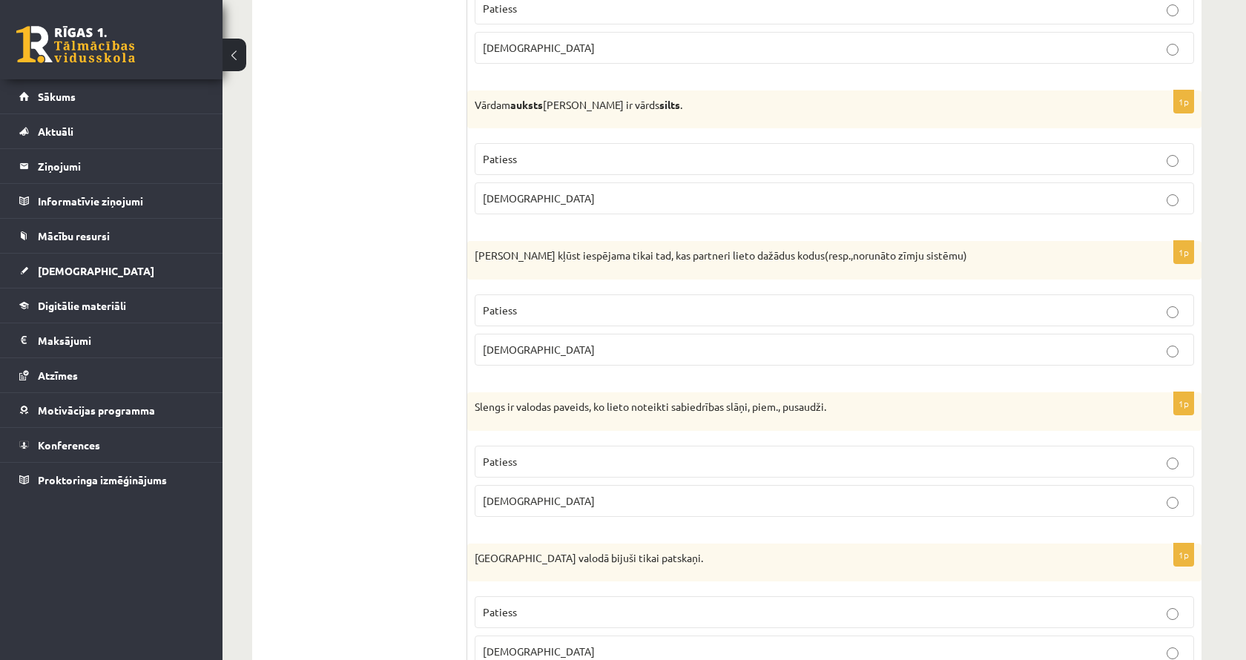
click at [533, 342] on p "[DEMOGRAPHIC_DATA]" at bounding box center [834, 350] width 703 height 16
click at [578, 454] on p "Patiess" at bounding box center [834, 462] width 703 height 16
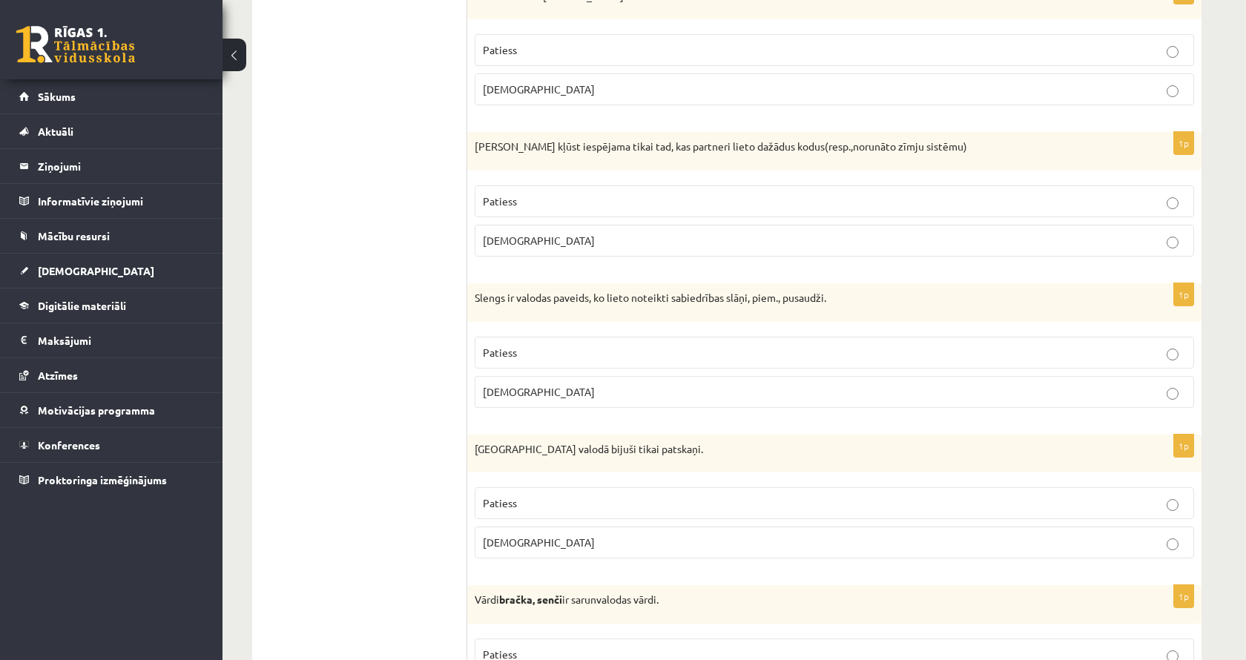
scroll to position [3995, 0]
click at [565, 533] on p "[DEMOGRAPHIC_DATA]" at bounding box center [834, 541] width 703 height 16
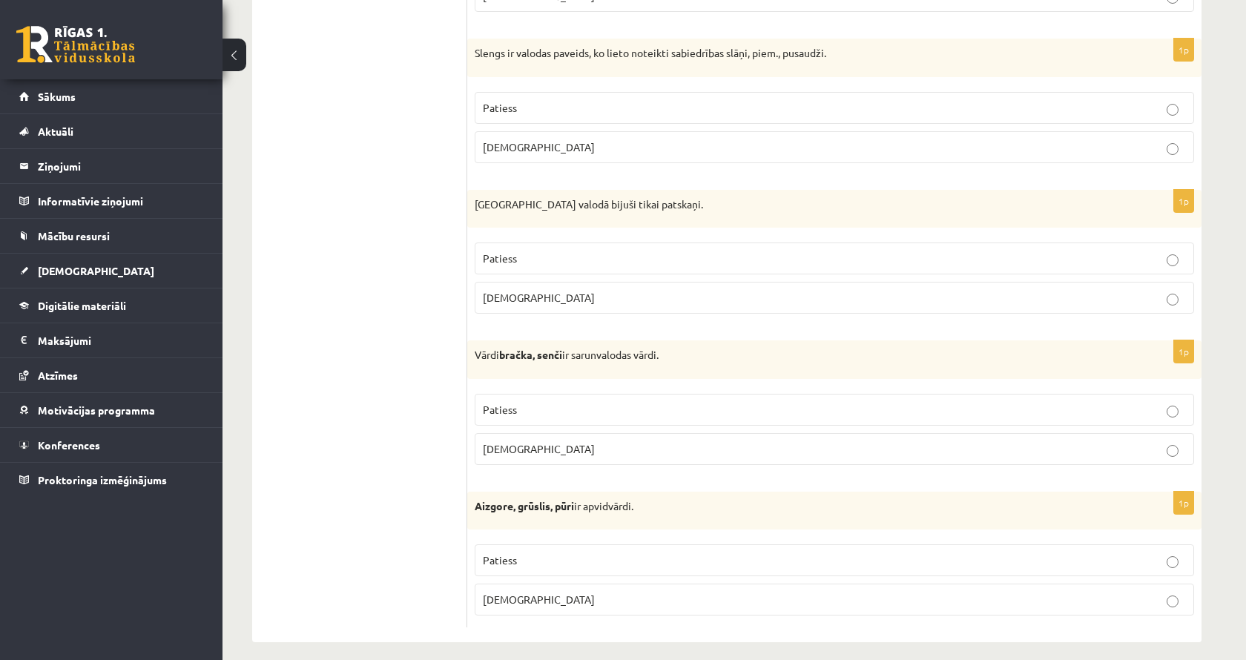
scroll to position [4237, 0]
click at [581, 395] on label "Patiess" at bounding box center [834, 411] width 719 height 32
drag, startPoint x: 647, startPoint y: 497, endPoint x: 475, endPoint y: 505, distance: 173.0
click at [475, 505] on div "Aizgore, grūslis, pūri ir apvidvārdi." at bounding box center [834, 512] width 734 height 39
click at [517, 585] on label "[DEMOGRAPHIC_DATA]" at bounding box center [834, 601] width 719 height 32
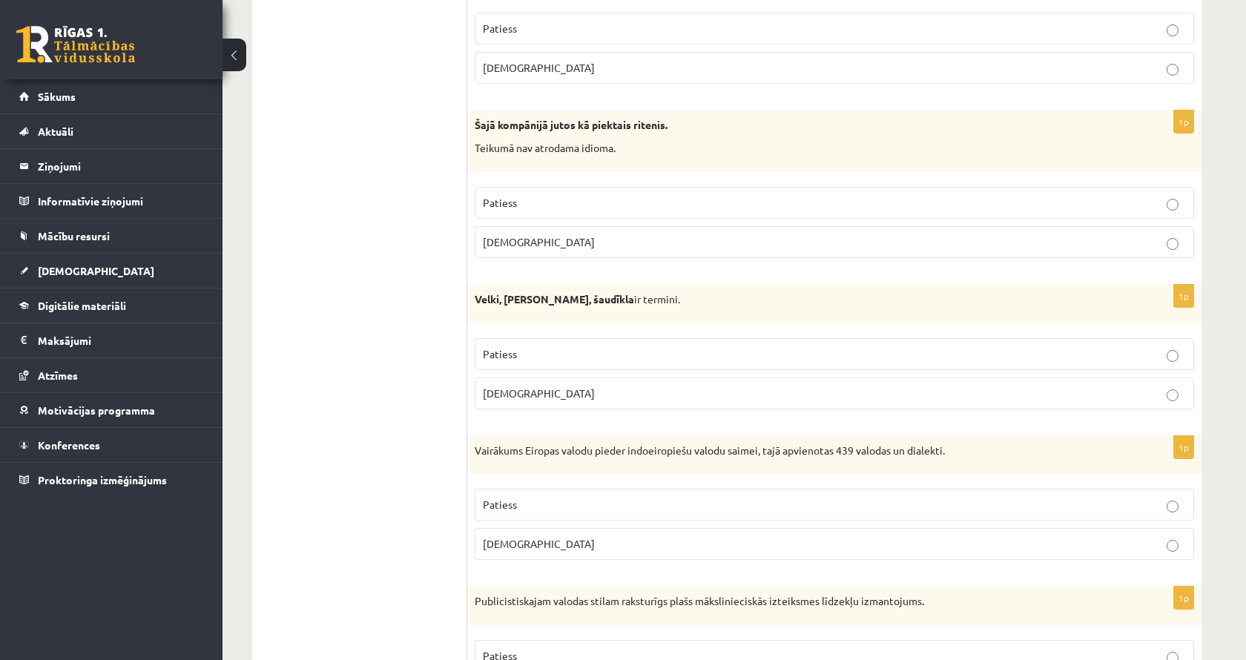
scroll to position [797, 0]
click at [509, 236] on span "[DEMOGRAPHIC_DATA]" at bounding box center [539, 242] width 112 height 13
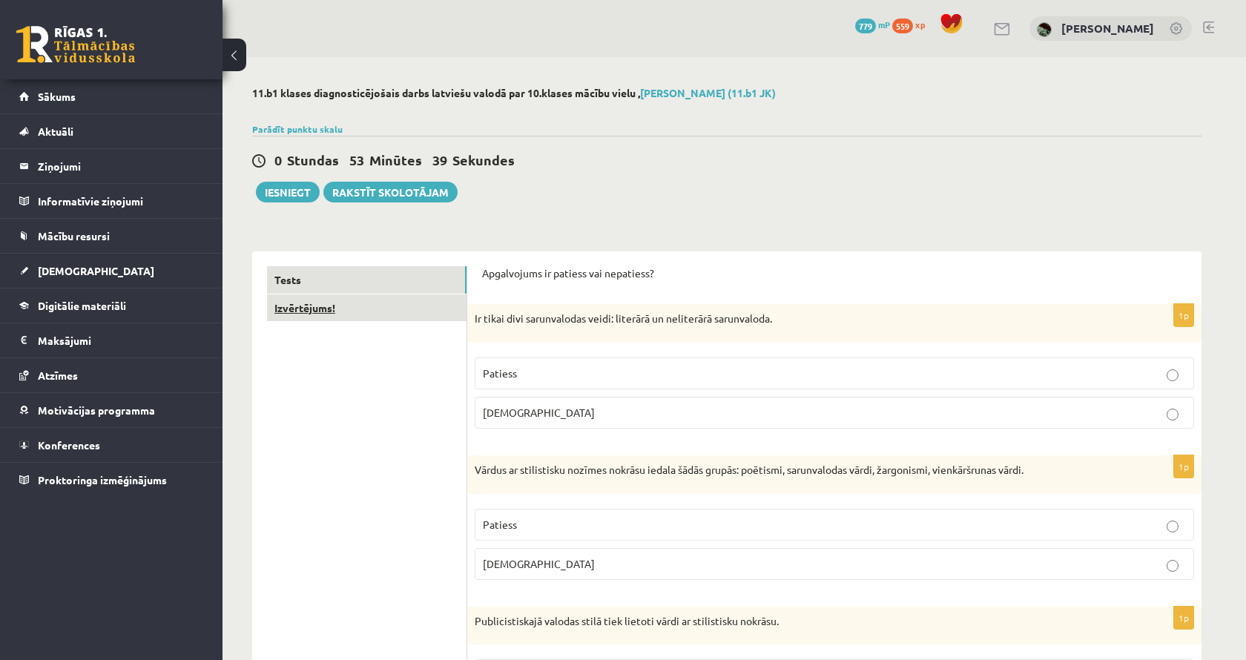
scroll to position [0, 0]
click at [337, 301] on link "Izvērtējums!" at bounding box center [366, 307] width 199 height 27
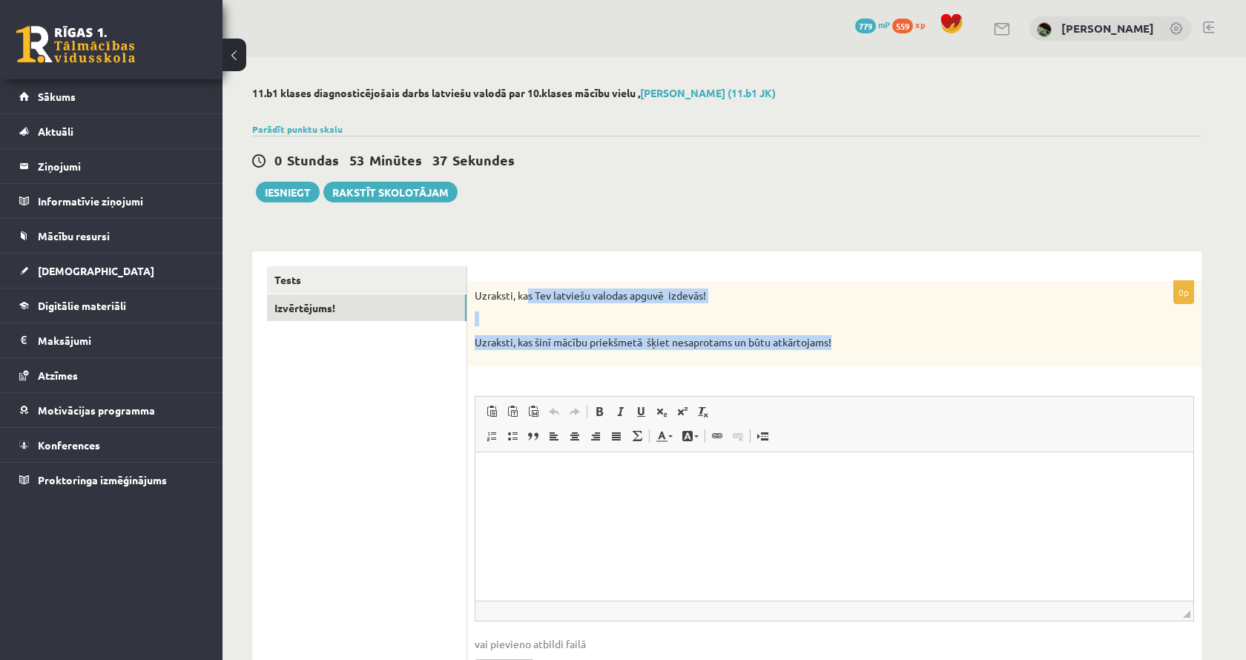
drag, startPoint x: 530, startPoint y: 291, endPoint x: 826, endPoint y: 352, distance: 302.2
click at [826, 352] on div "Uzraksti, kas Tev latviešu valodas apguvē izdevās! Uzraksti, kas šinī mācību pr…" at bounding box center [834, 323] width 734 height 85
drag, startPoint x: 826, startPoint y: 352, endPoint x: 512, endPoint y: 251, distance: 330.2
click at [512, 251] on div "0p Uzraksti, kas Tev latviešu valodas apguvē izdevās! Uzraksti, kas šinī mācību…" at bounding box center [834, 485] width 734 height 468
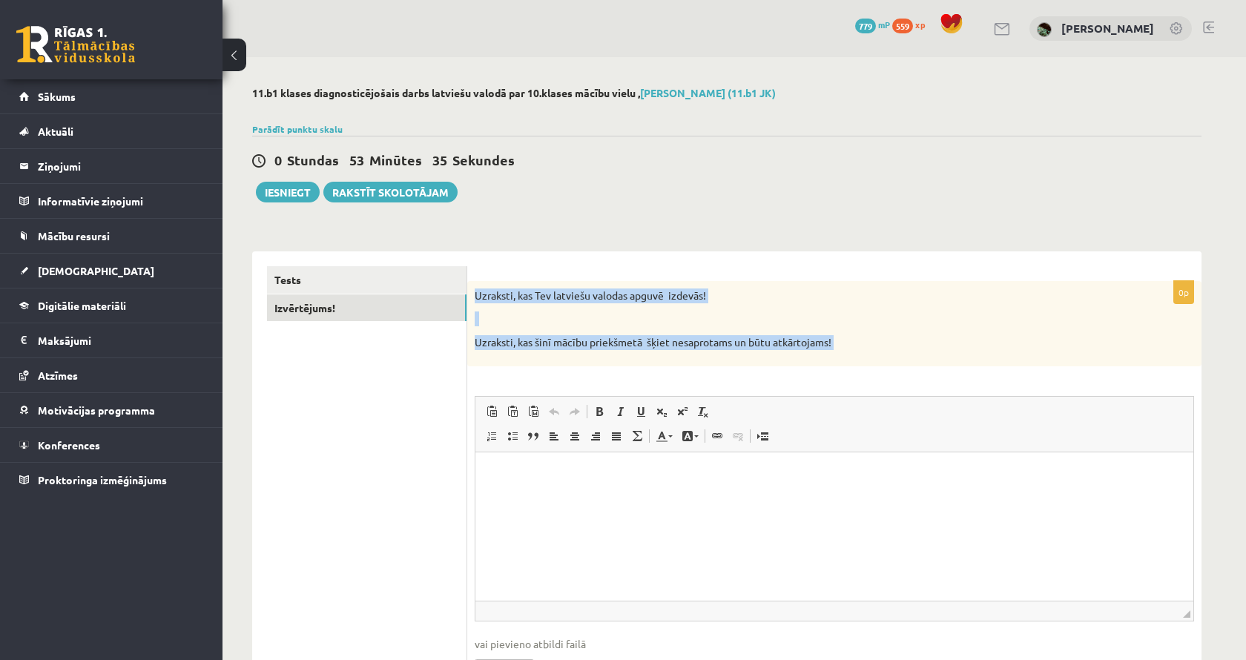
click at [512, 251] on div "0p Uzraksti, kas Tev latviešu valodas apguvē izdevās! Uzraksti, kas šinī mācību…" at bounding box center [834, 485] width 734 height 468
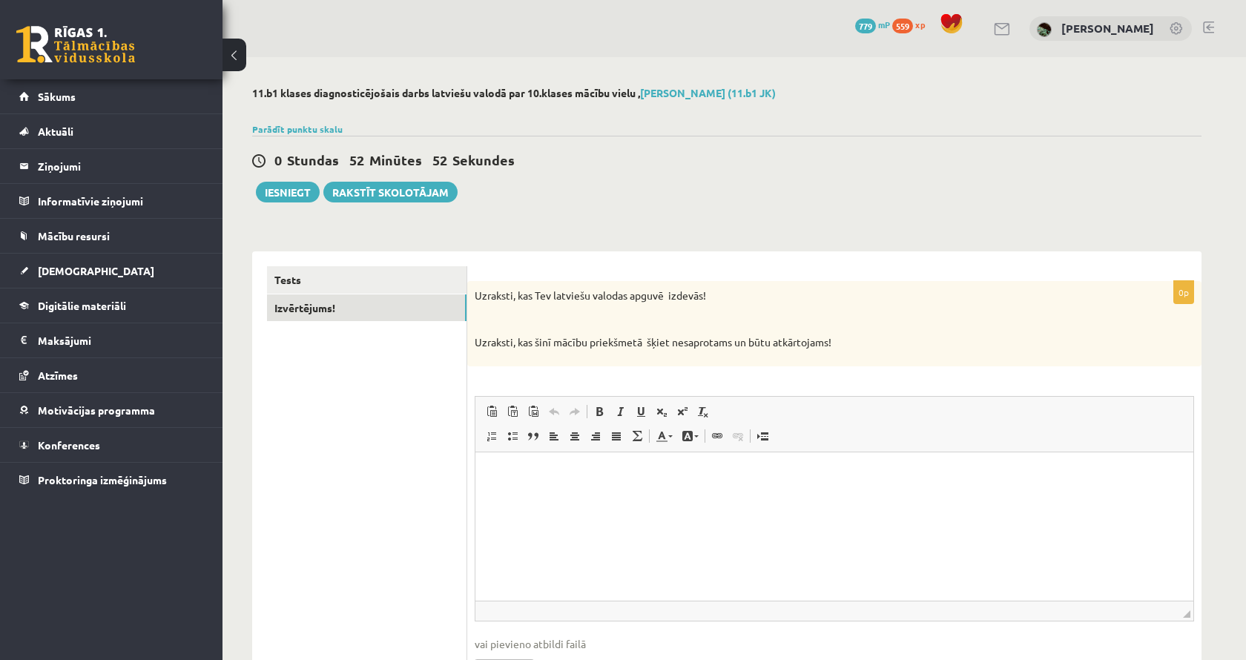
click at [613, 497] on html at bounding box center [834, 474] width 718 height 45
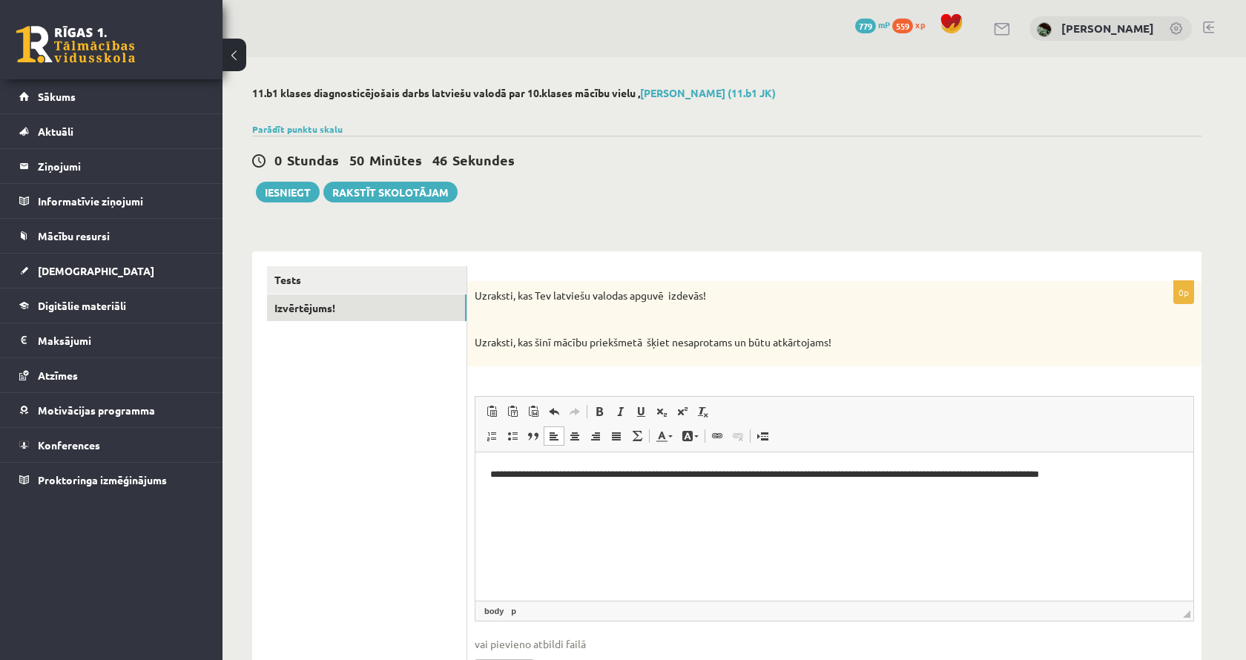
click at [1061, 474] on p "**********" at bounding box center [834, 473] width 688 height 15
click at [348, 281] on link "Tests" at bounding box center [366, 279] width 199 height 27
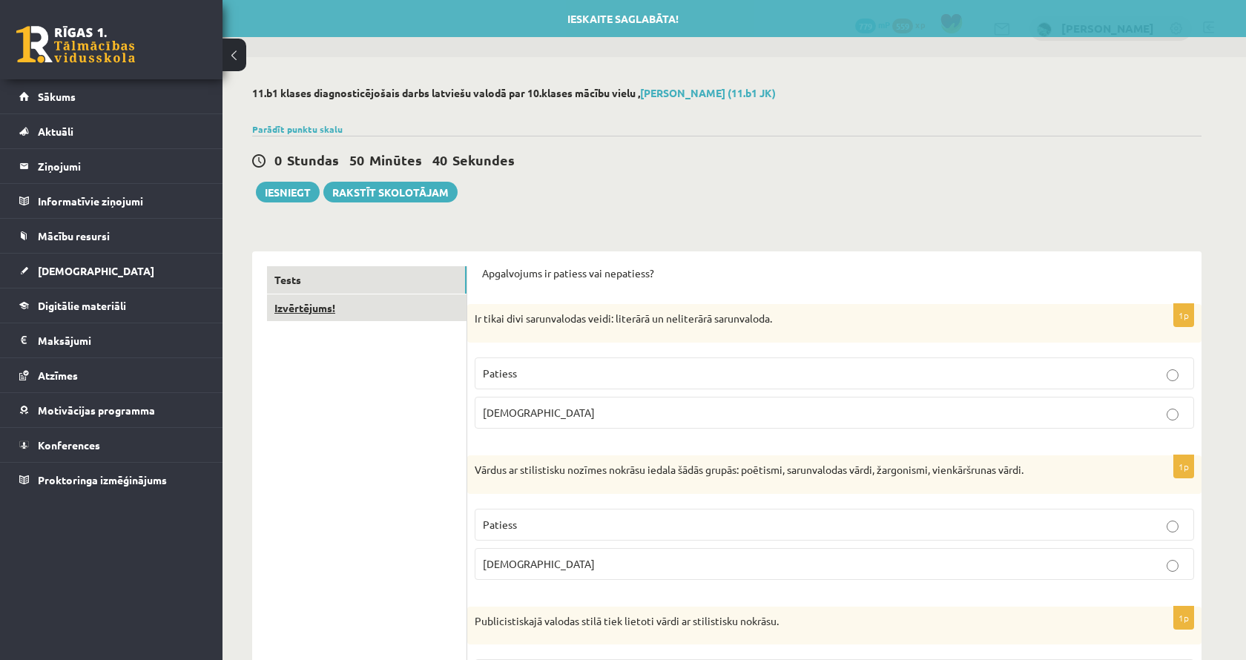
click at [348, 308] on link "Izvērtējums!" at bounding box center [366, 307] width 199 height 27
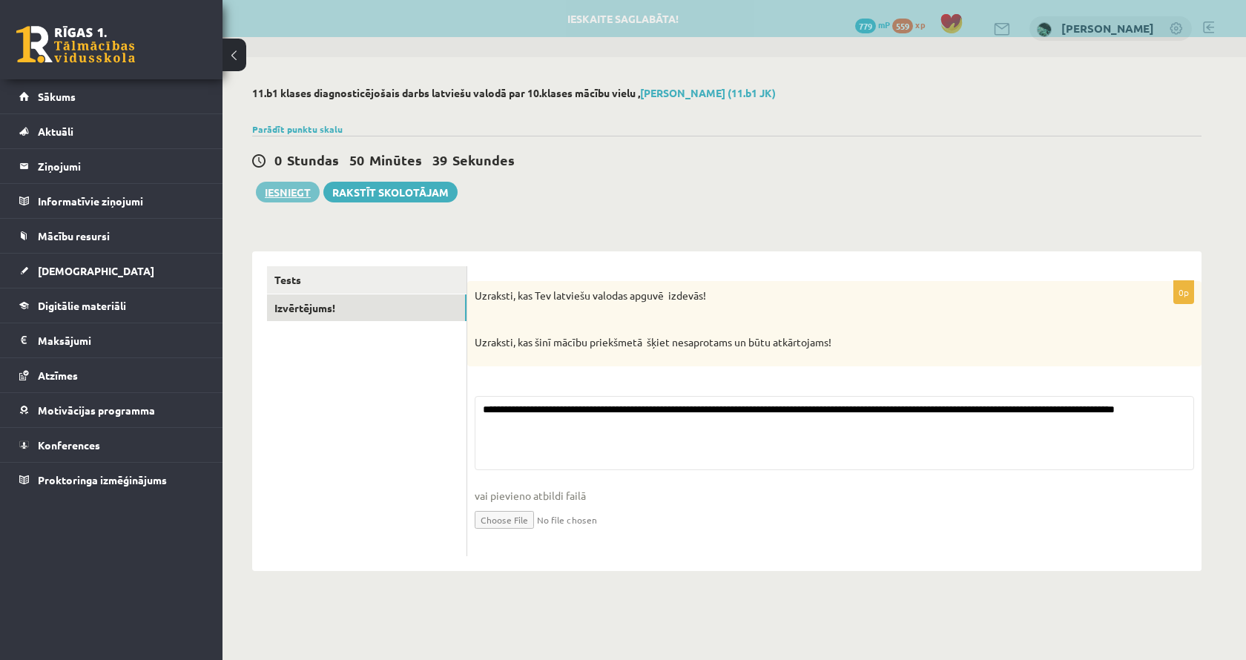
click at [281, 197] on button "Iesniegt" at bounding box center [288, 192] width 64 height 21
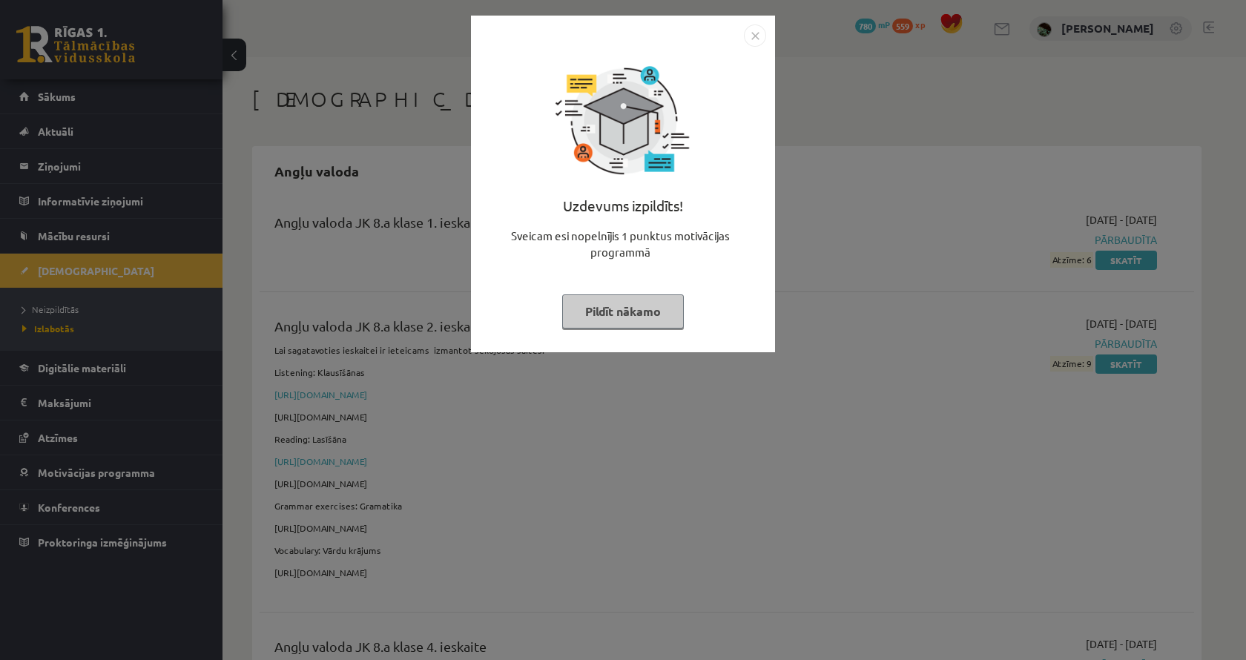
click at [635, 302] on button "Pildīt nākamo" at bounding box center [623, 311] width 122 height 34
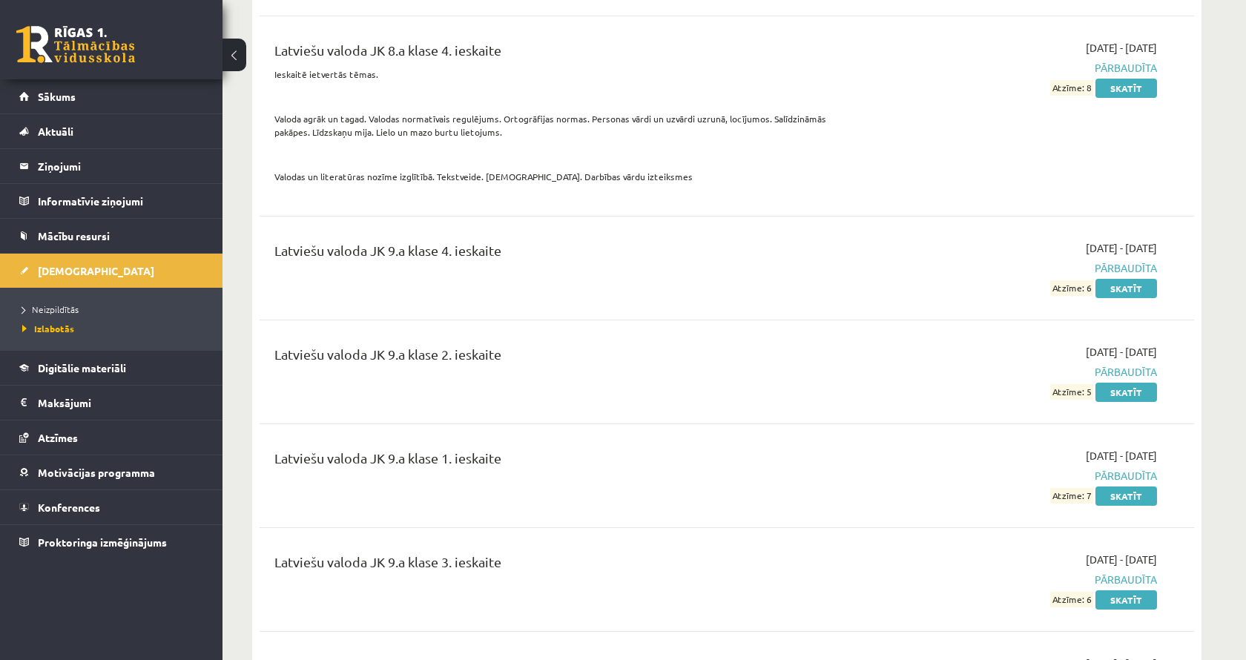
scroll to position [6139, 0]
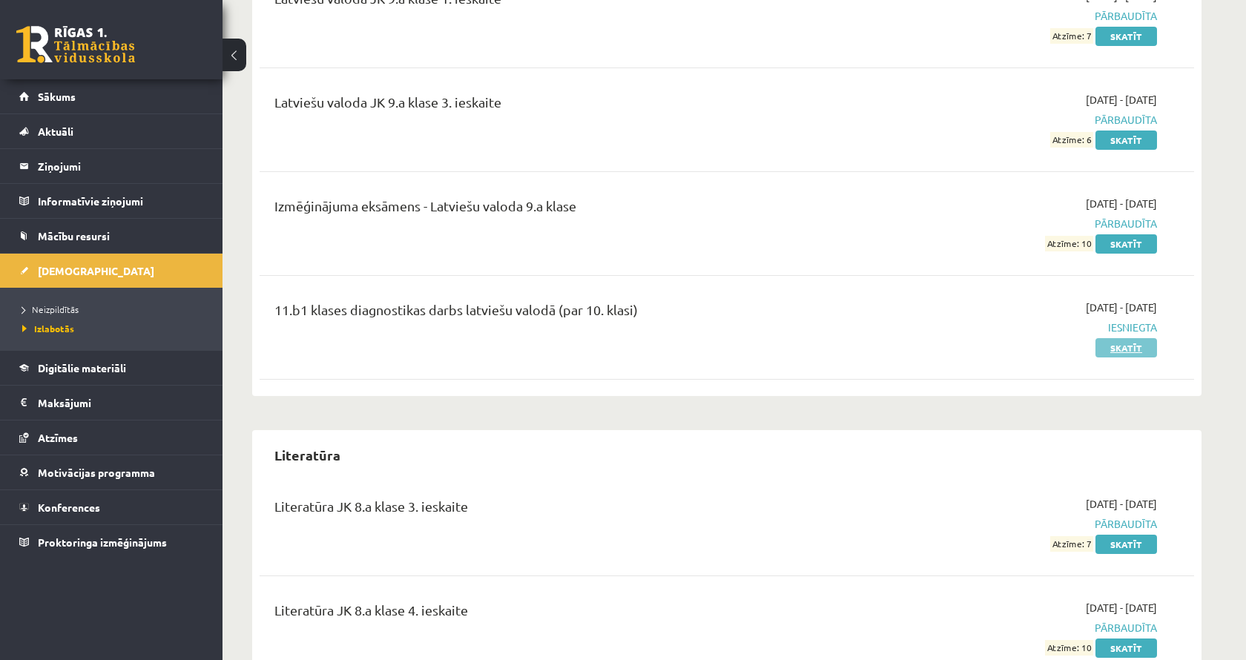
click at [1105, 338] on link "Skatīt" at bounding box center [1126, 347] width 62 height 19
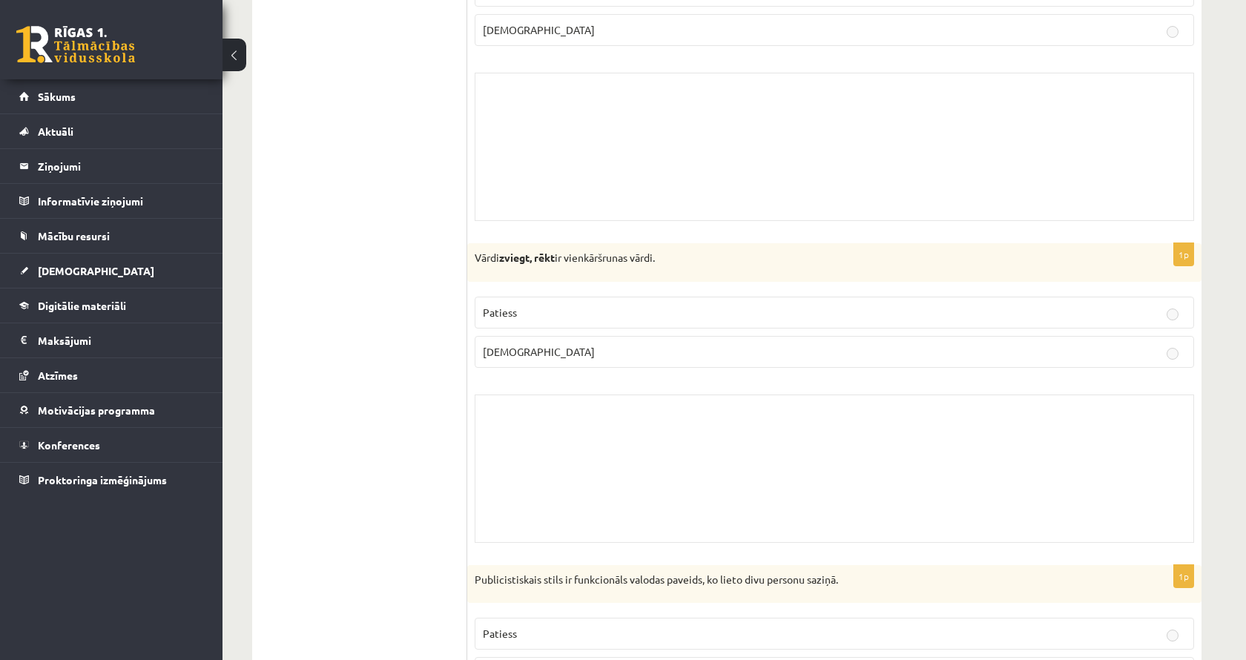
scroll to position [5881, 0]
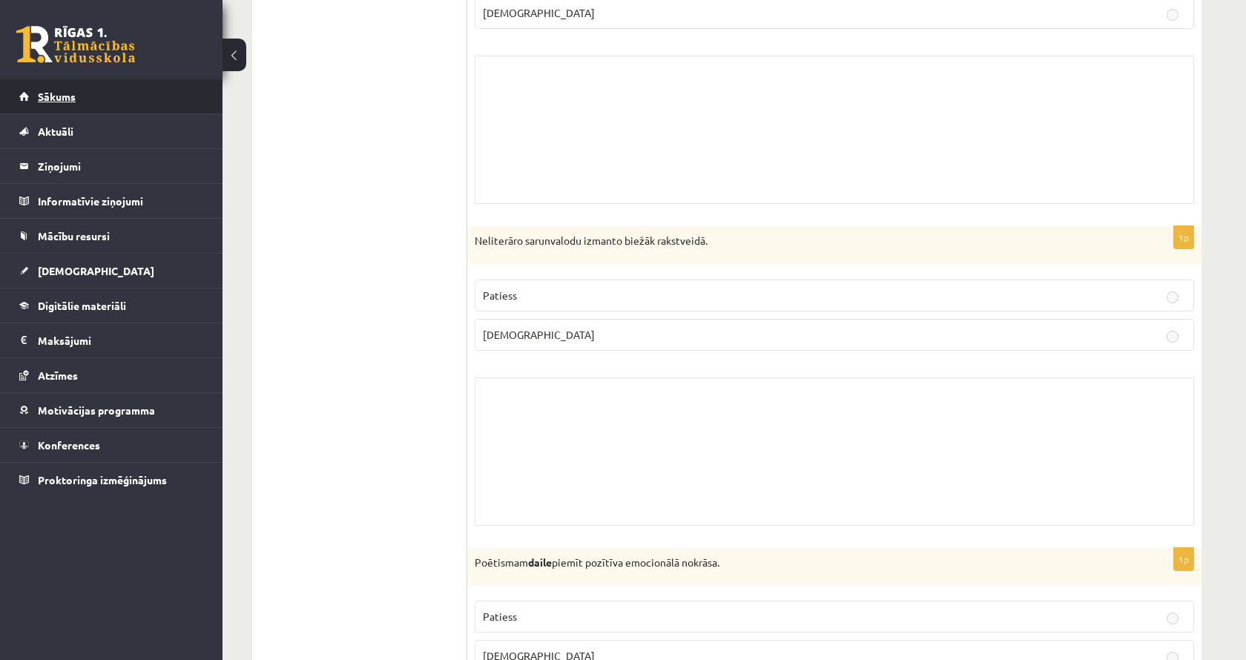
click at [89, 93] on link "Sākums" at bounding box center [111, 96] width 185 height 34
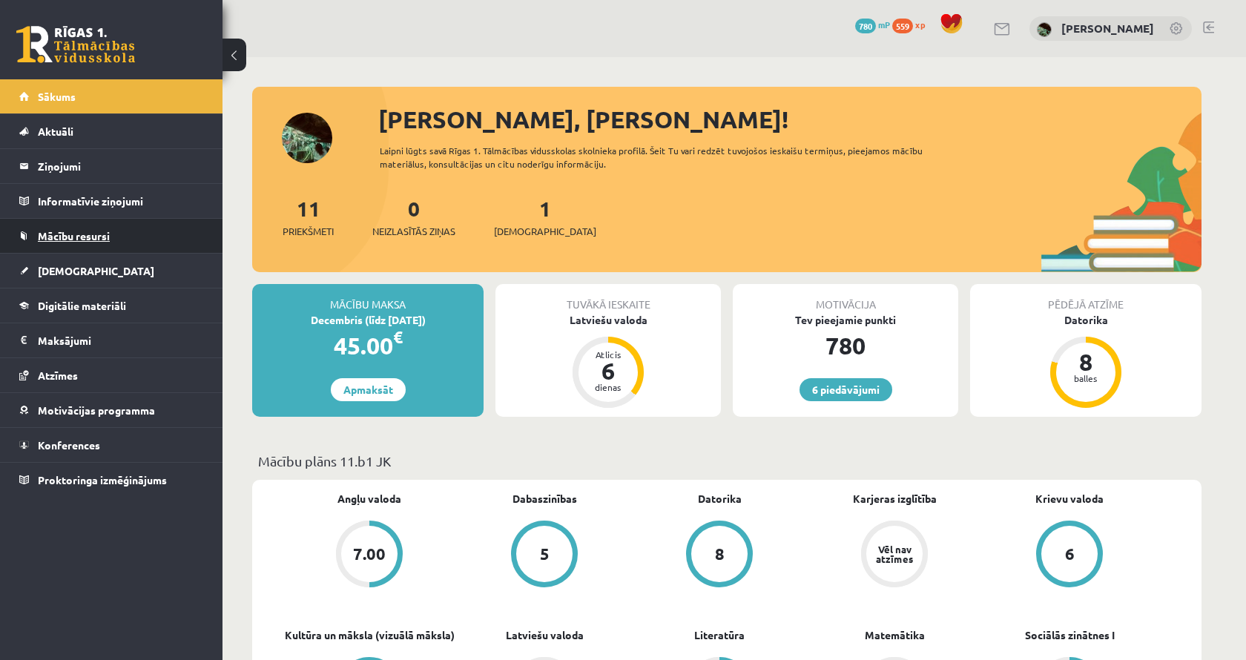
click at [85, 238] on span "Mācību resursi" at bounding box center [74, 235] width 72 height 13
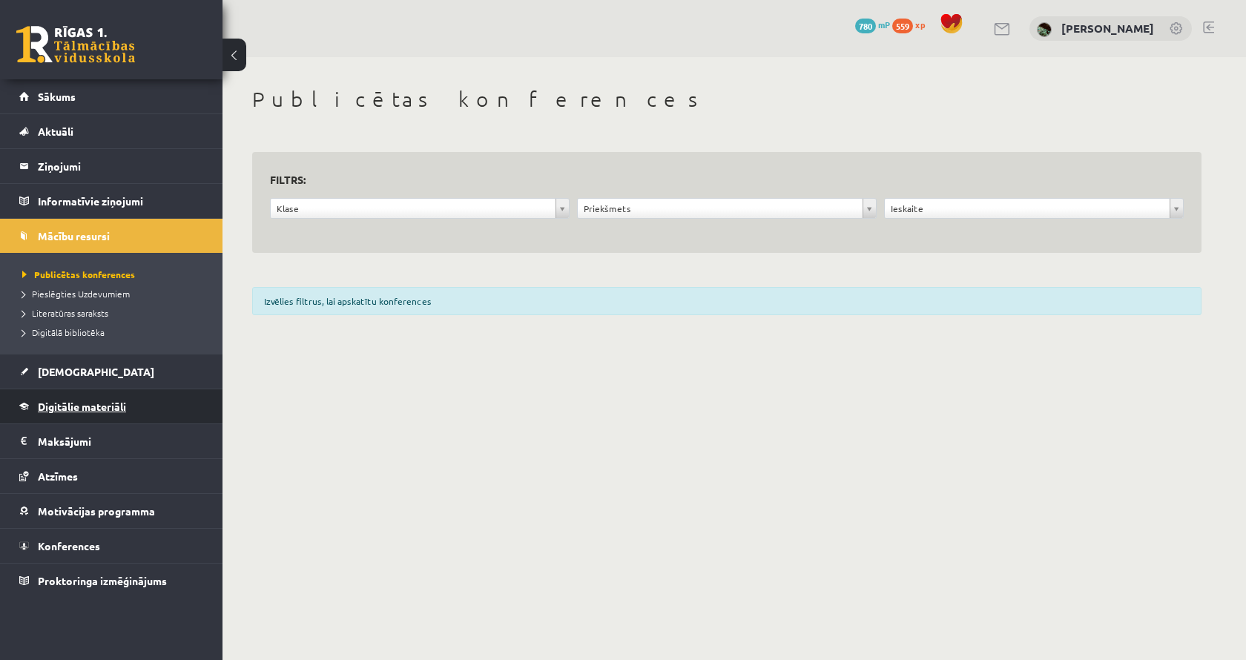
click at [106, 409] on span "Digitālie materiāli" at bounding box center [82, 406] width 88 height 13
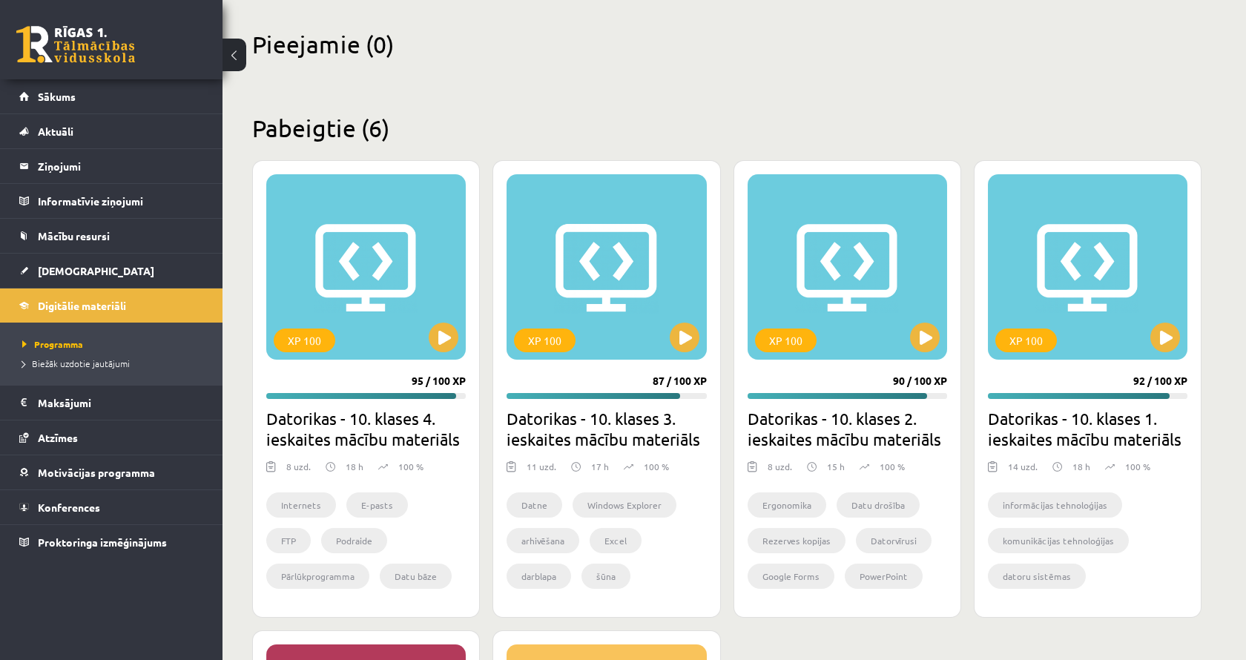
scroll to position [4, 0]
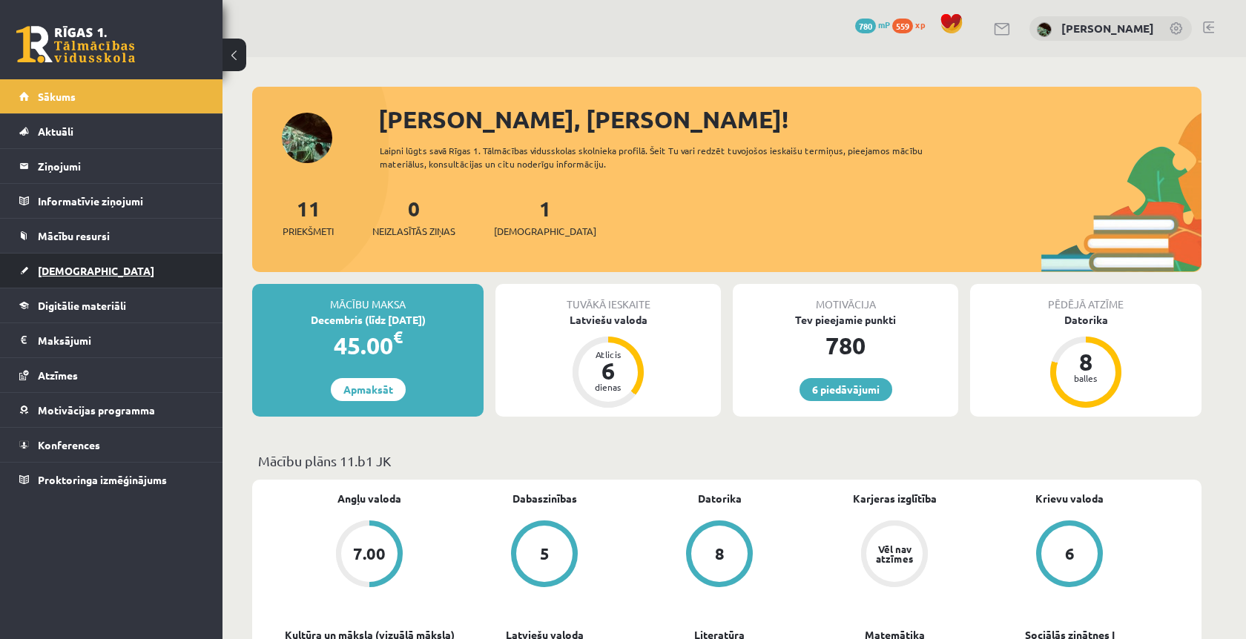
click at [145, 281] on link "[DEMOGRAPHIC_DATA]" at bounding box center [111, 271] width 185 height 34
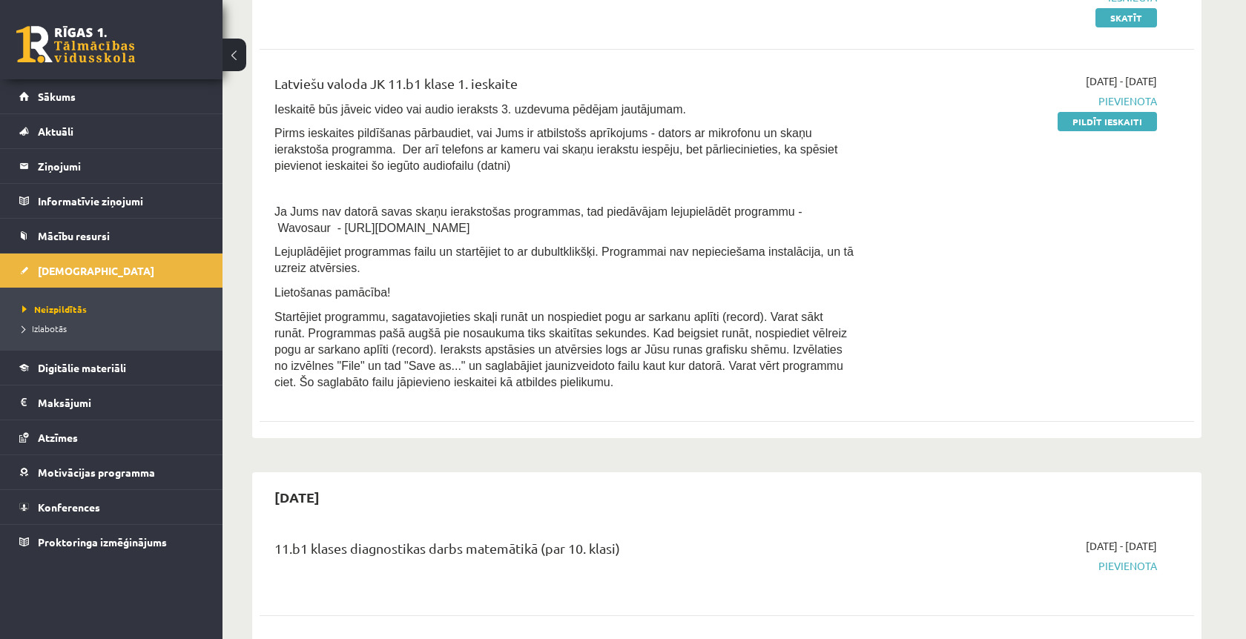
scroll to position [71, 0]
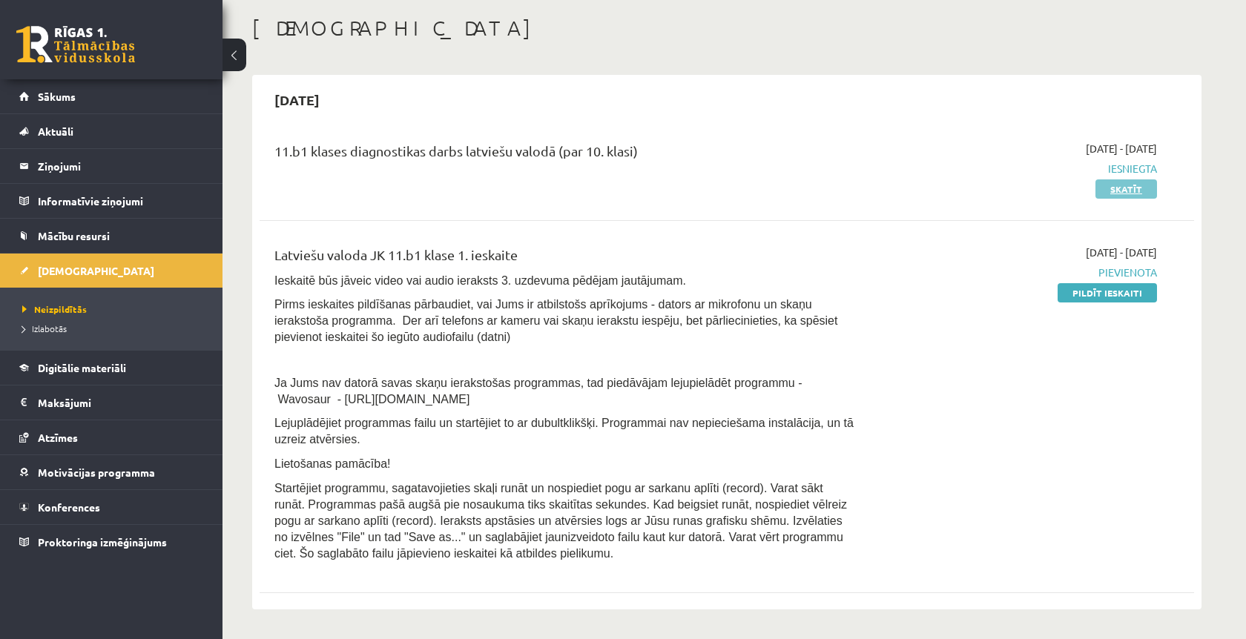
click at [1112, 189] on link "Skatīt" at bounding box center [1126, 188] width 62 height 19
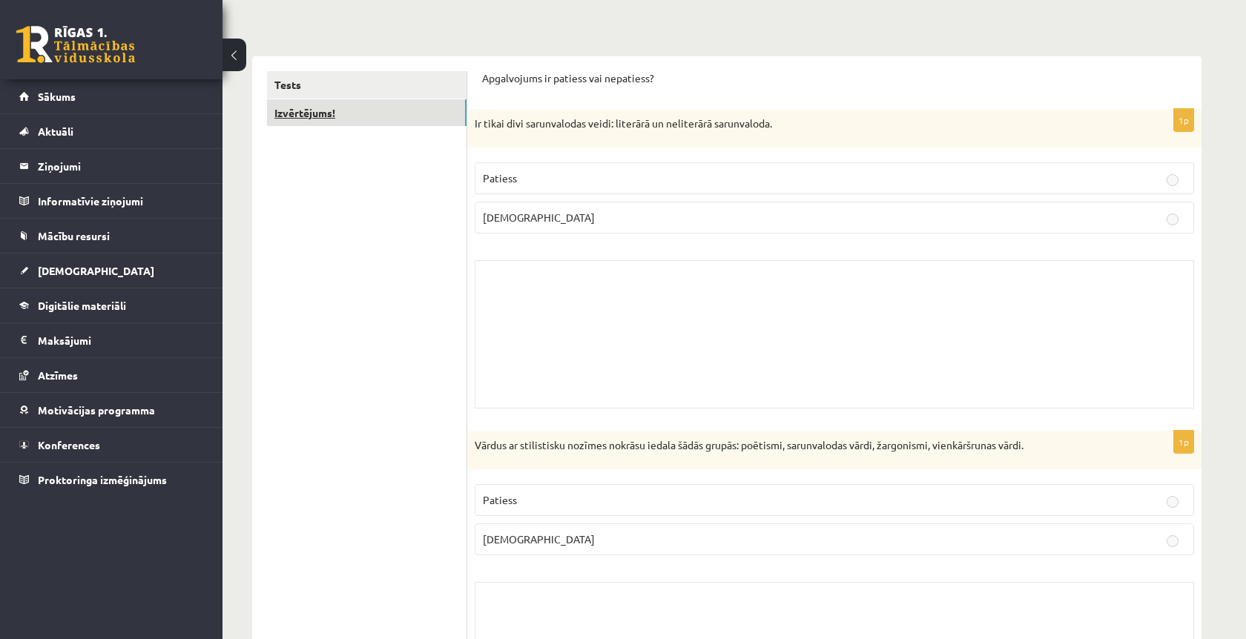
click at [383, 105] on link "Izvērtējums!" at bounding box center [366, 112] width 199 height 27
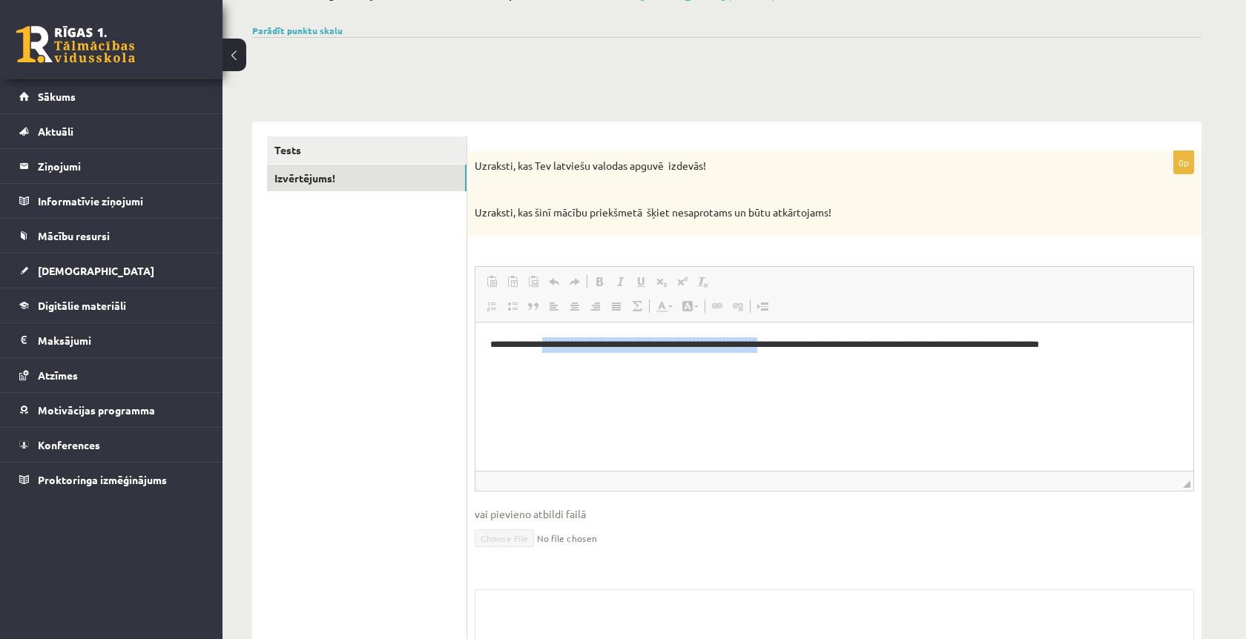
drag, startPoint x: 554, startPoint y: 340, endPoint x: 802, endPoint y: 334, distance: 247.7
click at [802, 340] on p "**********" at bounding box center [834, 344] width 688 height 15
click at [802, 334] on html "**********" at bounding box center [834, 344] width 718 height 44
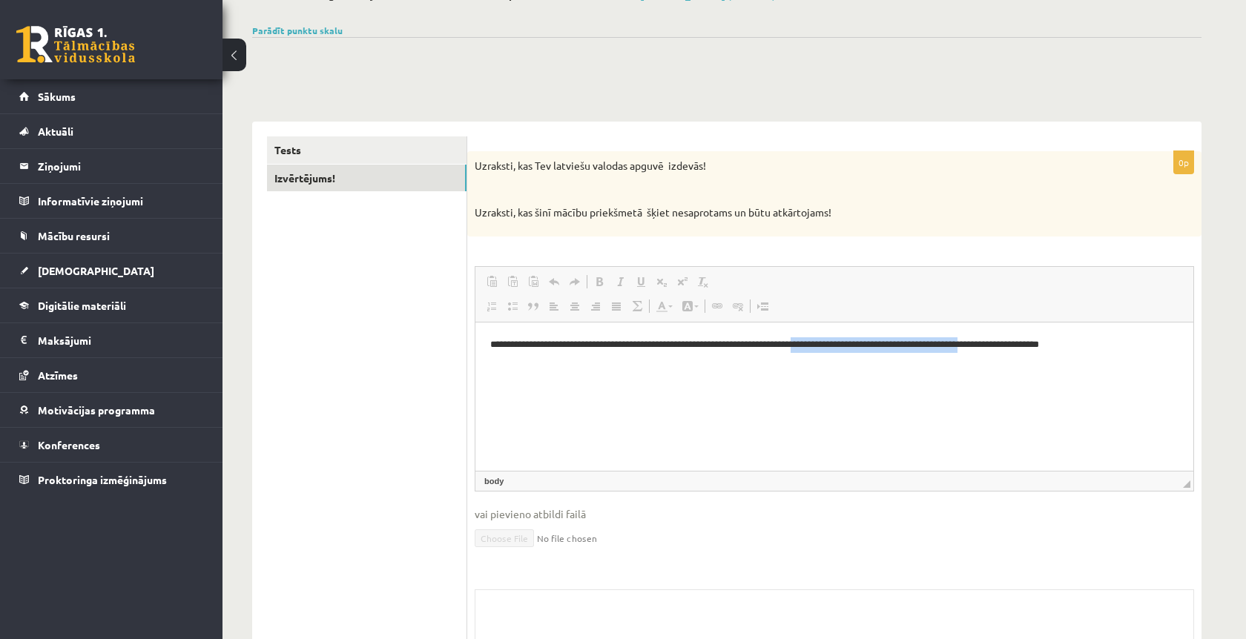
drag, startPoint x: 839, startPoint y: 344, endPoint x: 1020, endPoint y: 341, distance: 181.0
click at [1020, 341] on p "**********" at bounding box center [834, 344] width 688 height 15
click at [1023, 357] on html "**********" at bounding box center [834, 344] width 718 height 44
click at [1023, 354] on html "**********" at bounding box center [834, 344] width 718 height 44
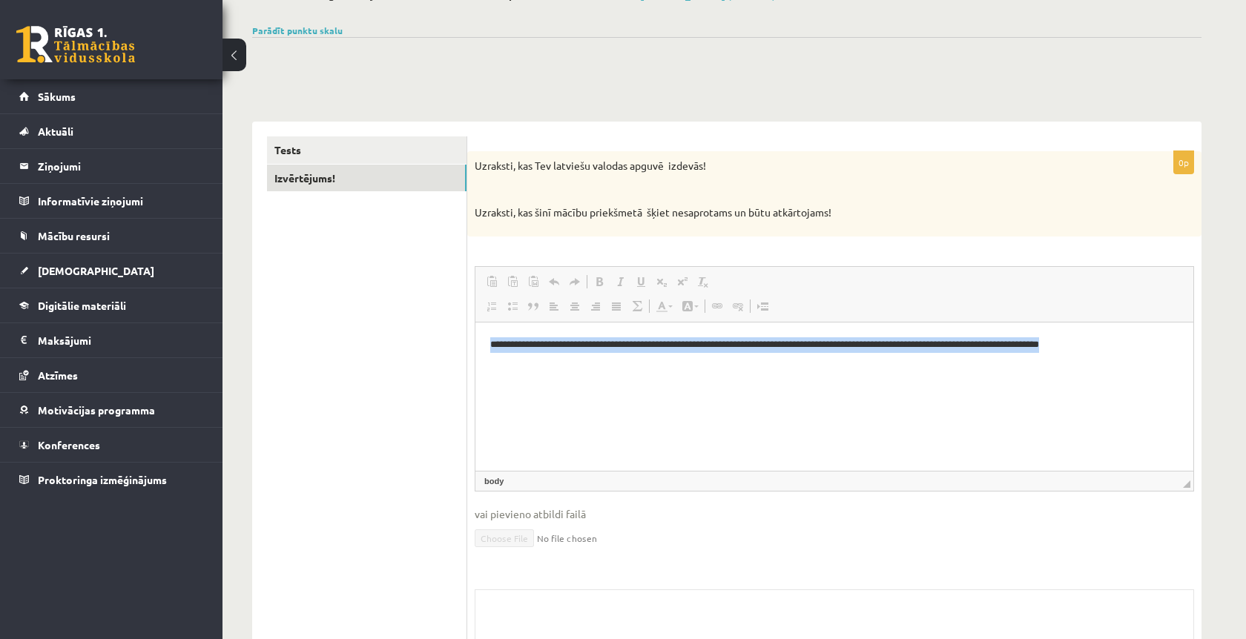
click at [1023, 354] on html "**********" at bounding box center [834, 344] width 718 height 44
click at [1045, 340] on p "**********" at bounding box center [834, 344] width 688 height 15
drag, startPoint x: 1081, startPoint y: 346, endPoint x: 586, endPoint y: 254, distance: 504.0
click at [586, 322] on html "**********" at bounding box center [834, 344] width 718 height 44
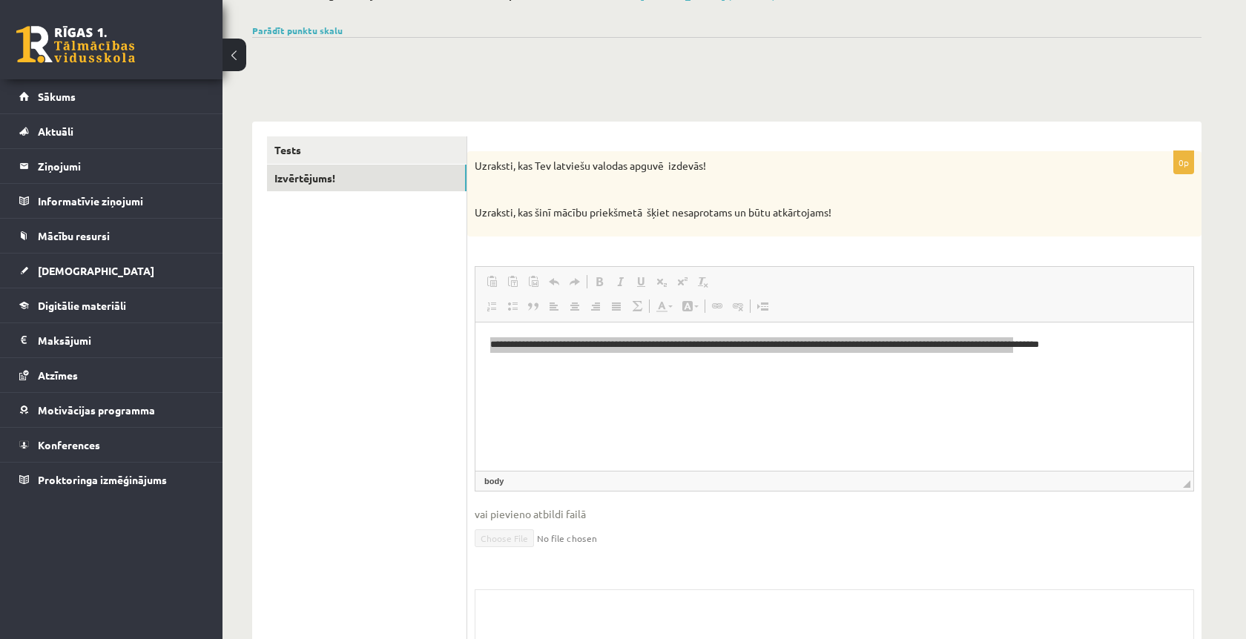
click at [586, 249] on div "**********" at bounding box center [834, 448] width 734 height 594
